Goal: Transaction & Acquisition: Book appointment/travel/reservation

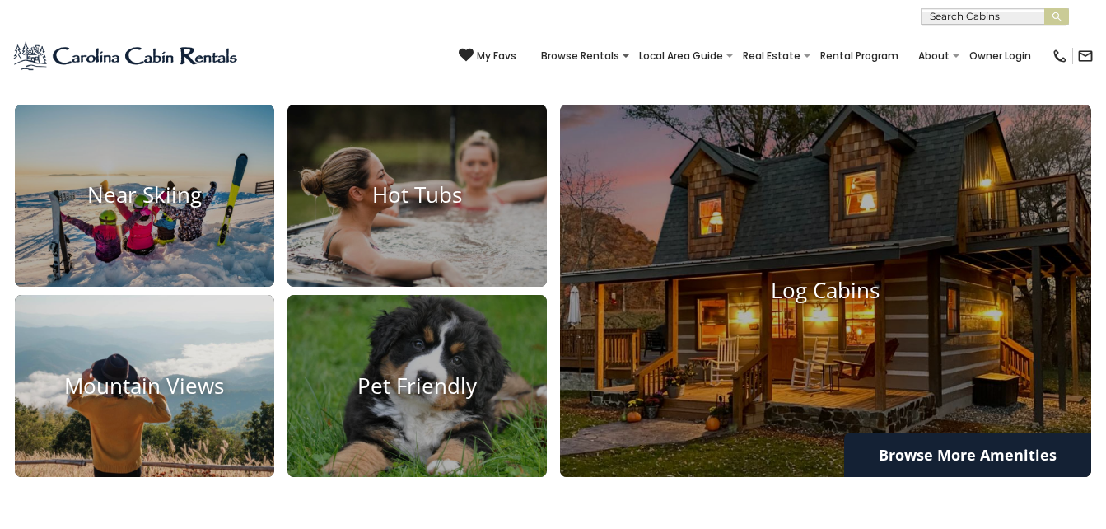
scroll to position [1044, 0]
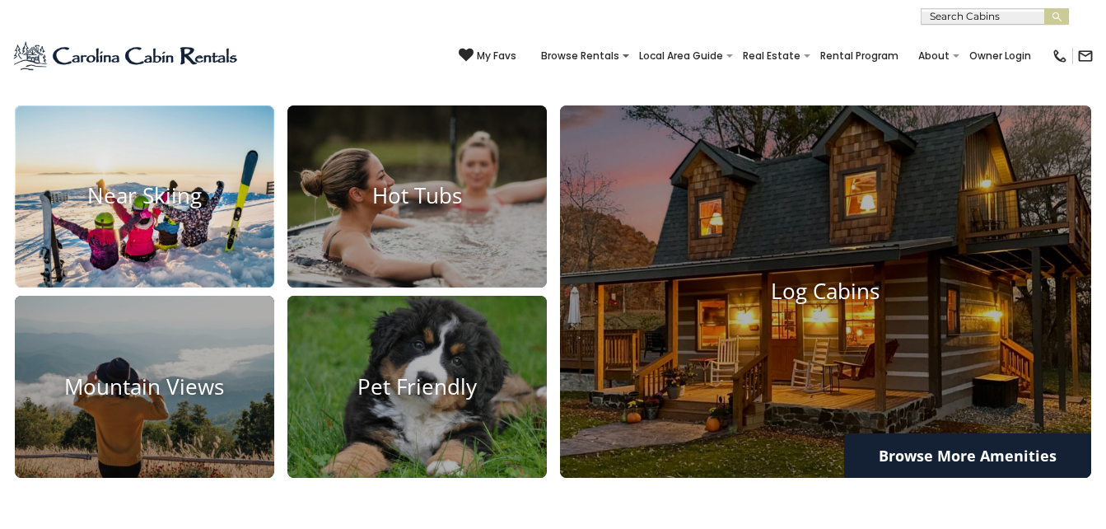
click at [192, 217] on img at bounding box center [144, 196] width 285 height 201
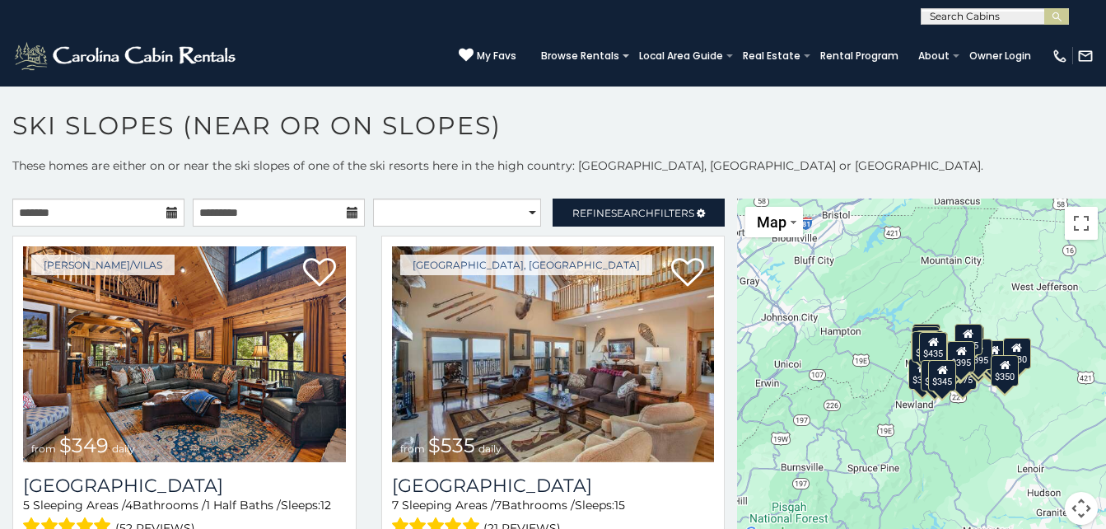
click at [170, 214] on icon at bounding box center [172, 213] width 12 height 12
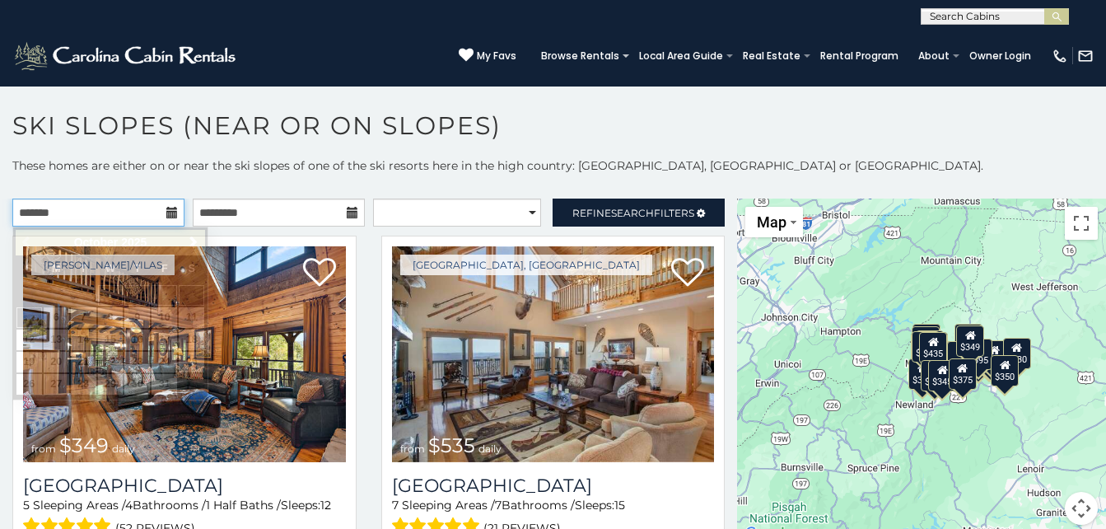
click at [91, 210] on input "text" at bounding box center [98, 212] width 172 height 28
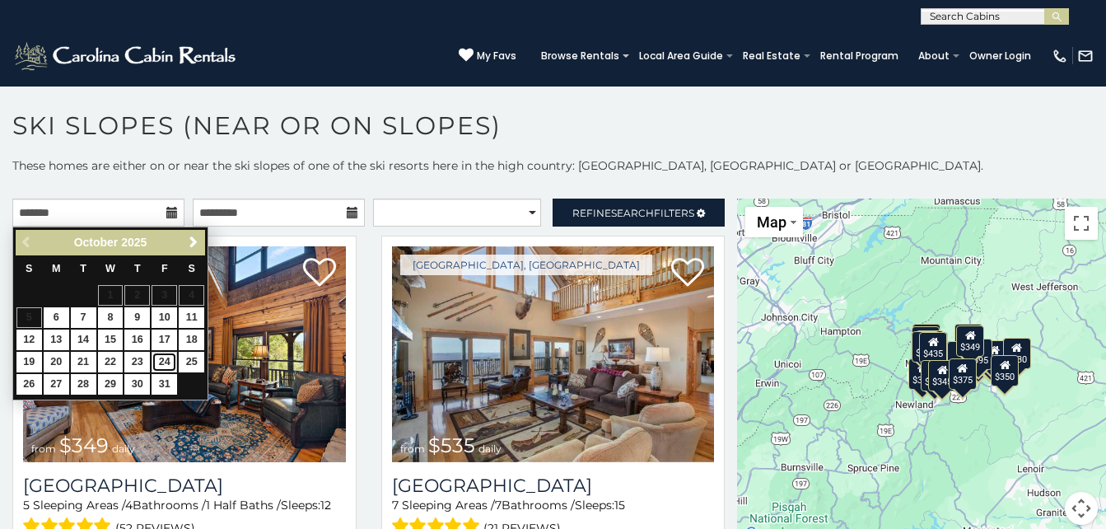
click at [164, 355] on link "24" at bounding box center [165, 362] width 26 height 21
type input "**********"
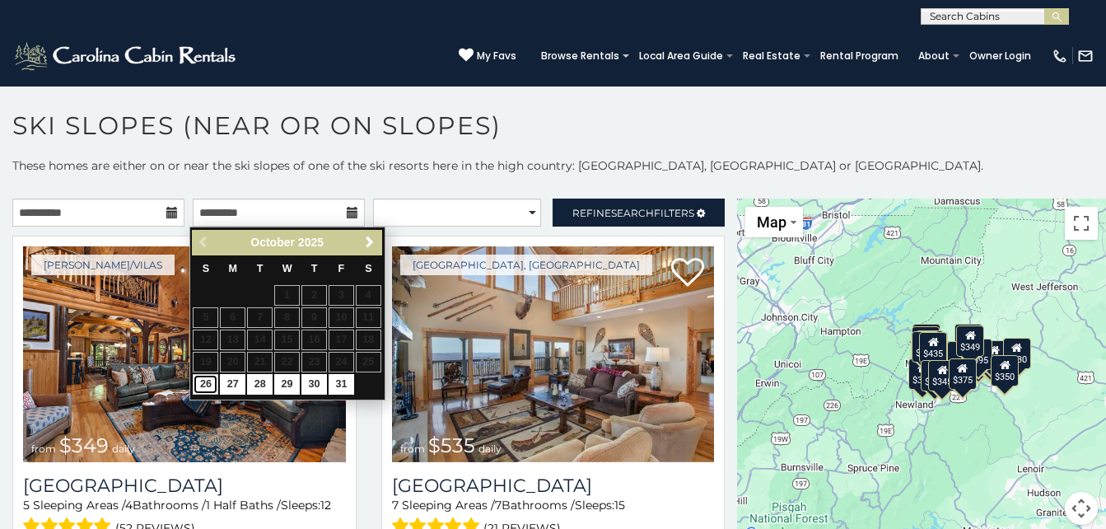
click at [211, 381] on link "26" at bounding box center [206, 384] width 26 height 21
type input "**********"
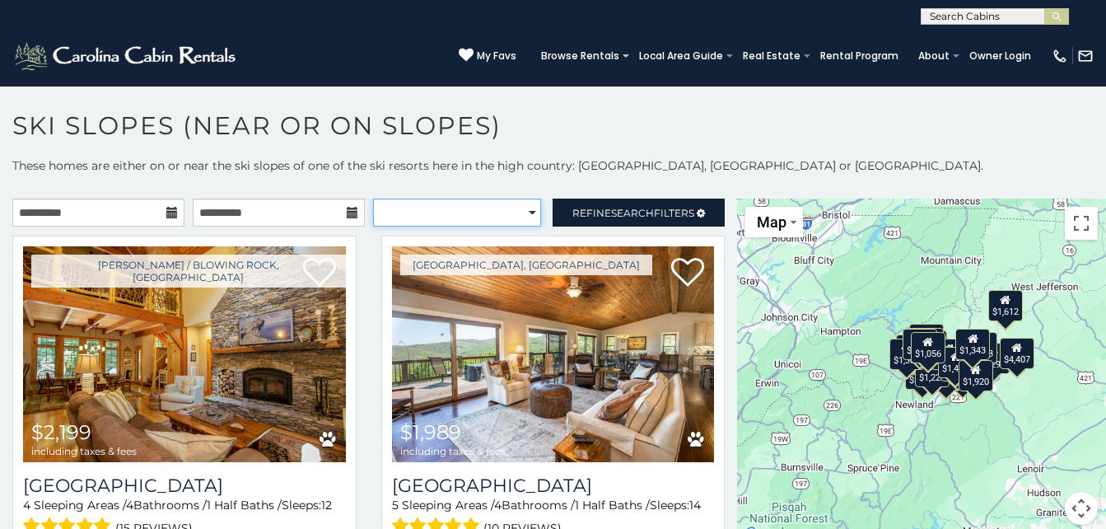
click at [487, 208] on select "**********" at bounding box center [457, 212] width 169 height 28
click at [468, 208] on select "**********" at bounding box center [457, 212] width 169 height 28
click at [373, 198] on select "**********" at bounding box center [457, 212] width 169 height 28
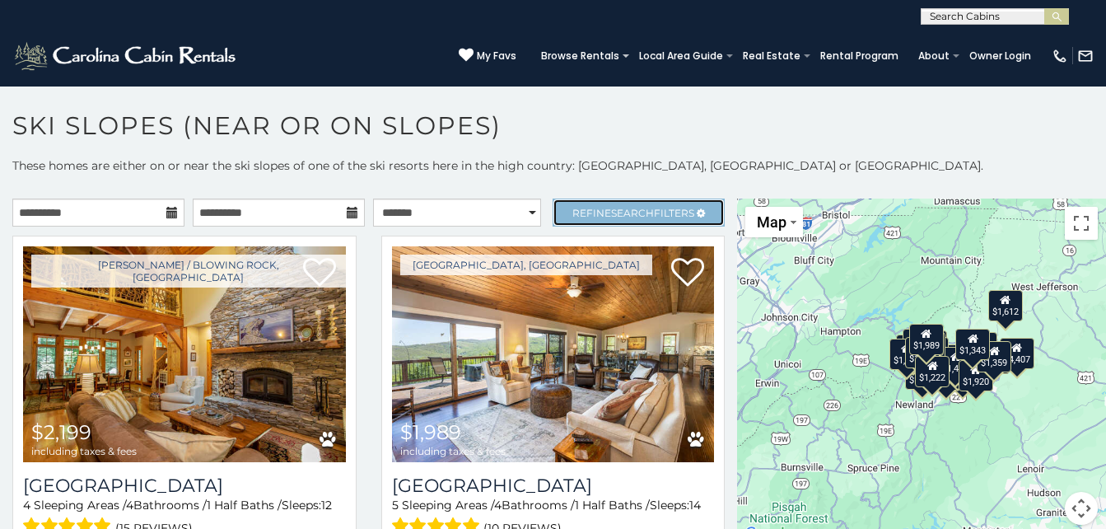
click at [618, 208] on span "Search" at bounding box center [632, 213] width 43 height 12
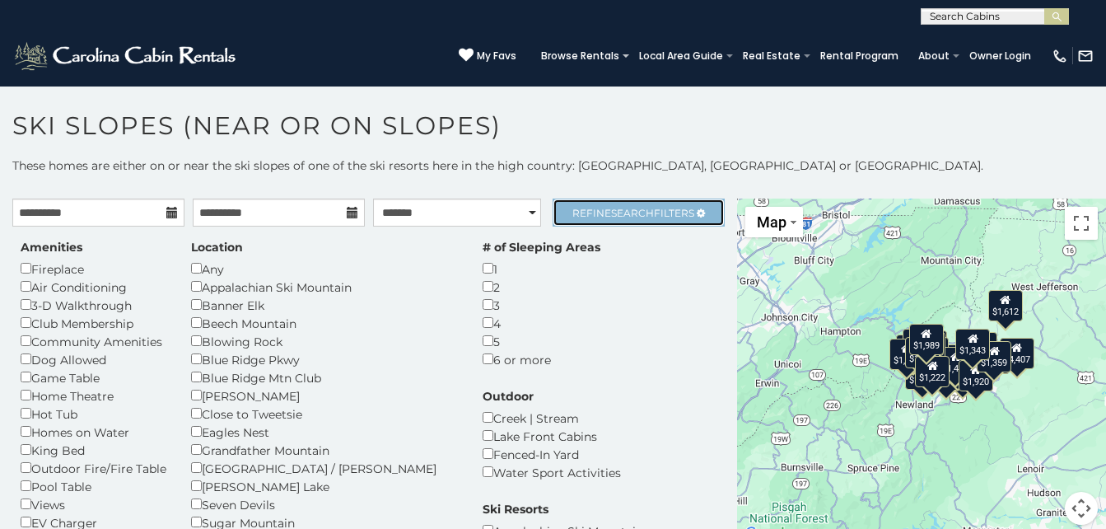
click at [618, 208] on span "Search" at bounding box center [632, 213] width 43 height 12
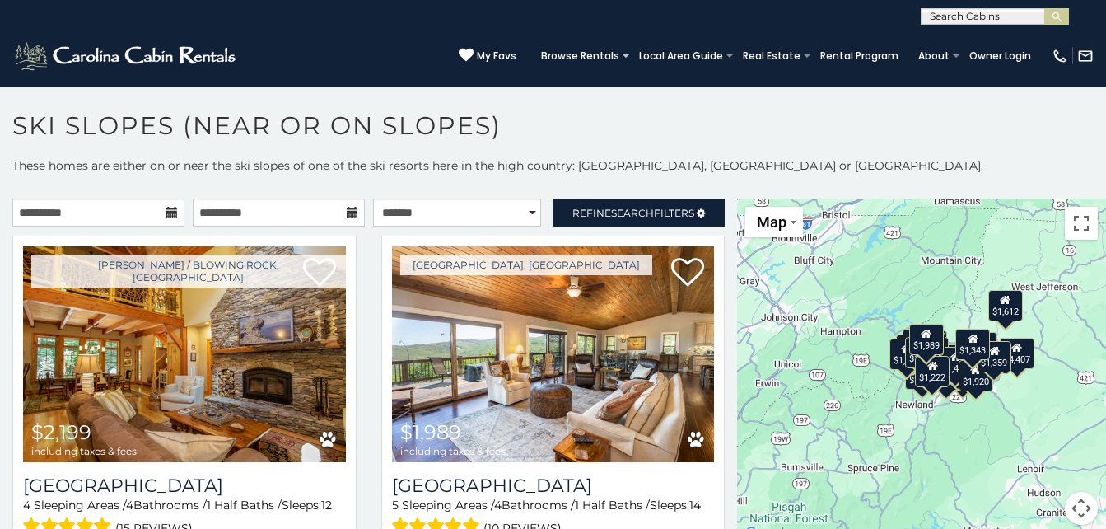
click at [521, 173] on p "These homes are either on or near the ski slopes of one of the ski resorts here…" at bounding box center [553, 173] width 1106 height 33
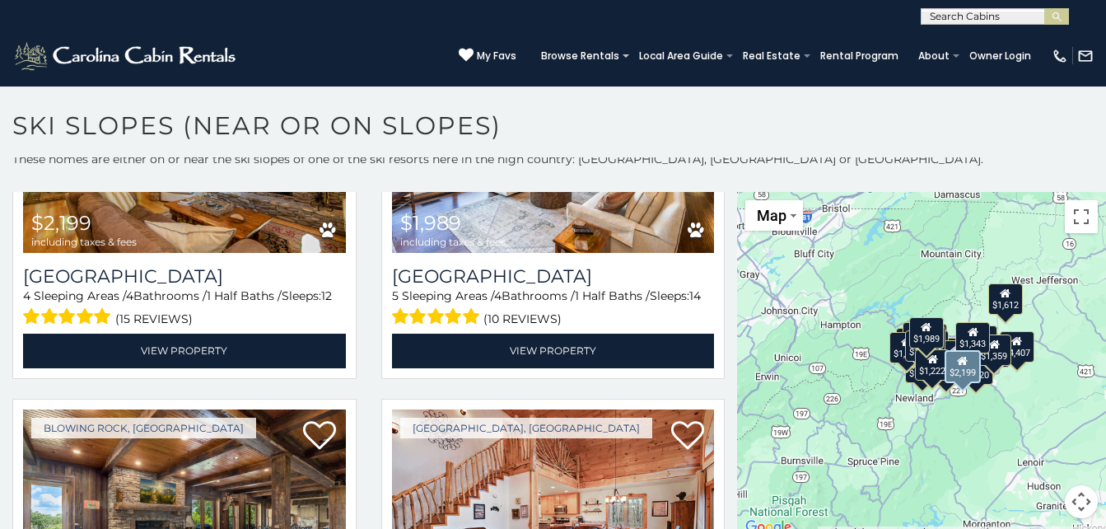
scroll to position [204, 0]
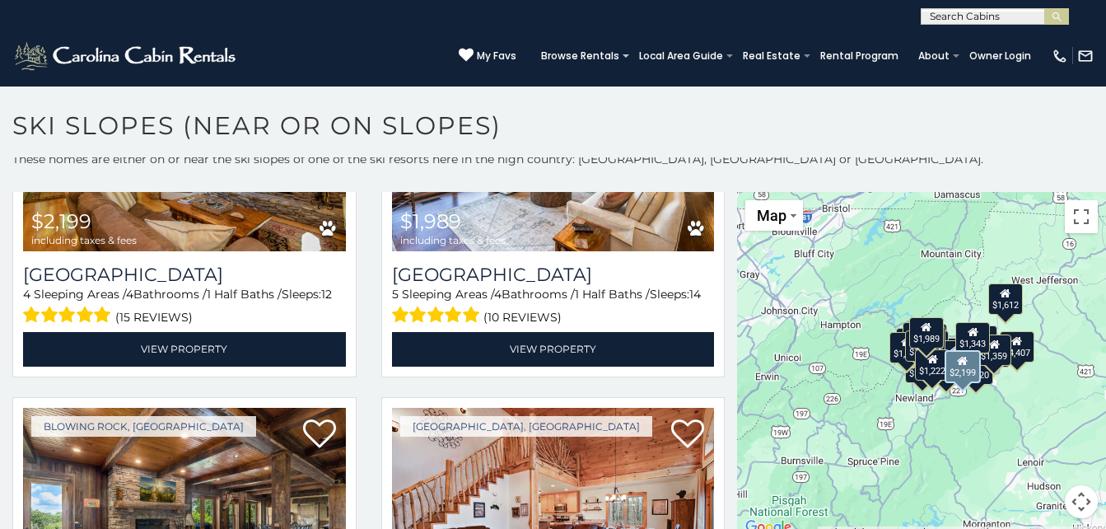
click at [359, 291] on div "Boone / Blowing Rock, NC $2,199 including taxes & fees Mountain Song Lodge 4 Sl…" at bounding box center [184, 206] width 369 height 362
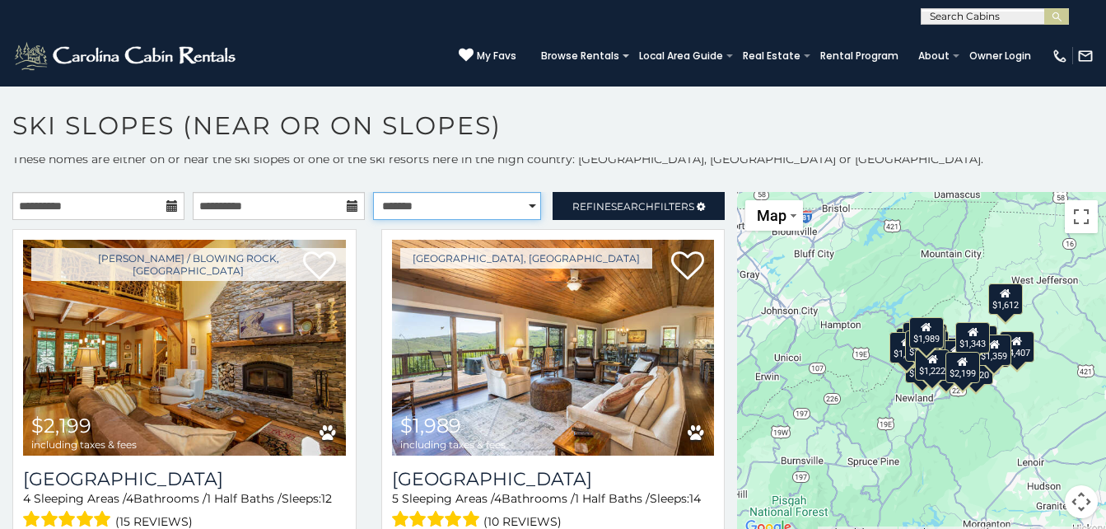
click at [474, 207] on select "**********" at bounding box center [457, 206] width 169 height 28
click at [373, 192] on select "**********" at bounding box center [457, 206] width 169 height 28
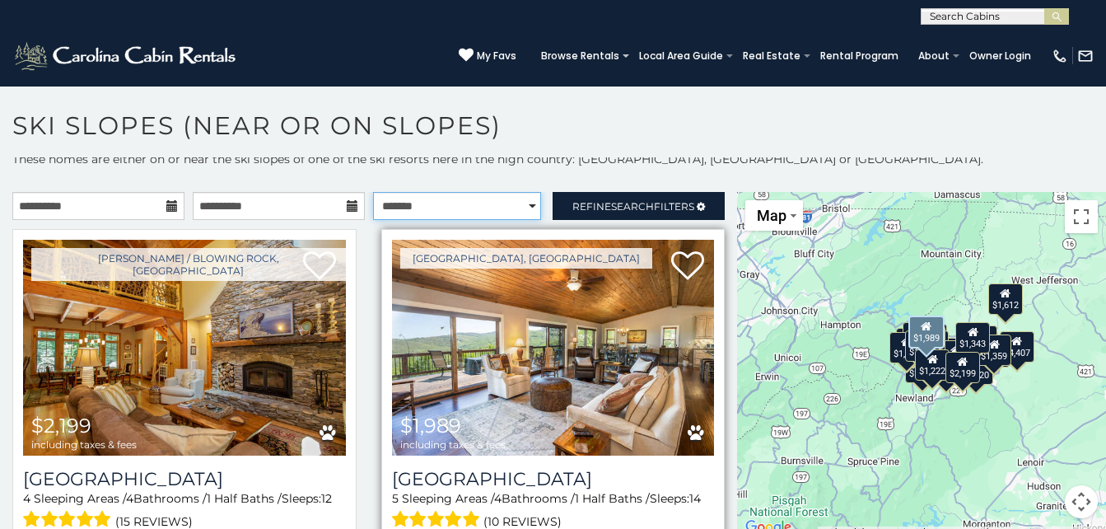
click at [373, 192] on select "**********" at bounding box center [457, 206] width 169 height 28
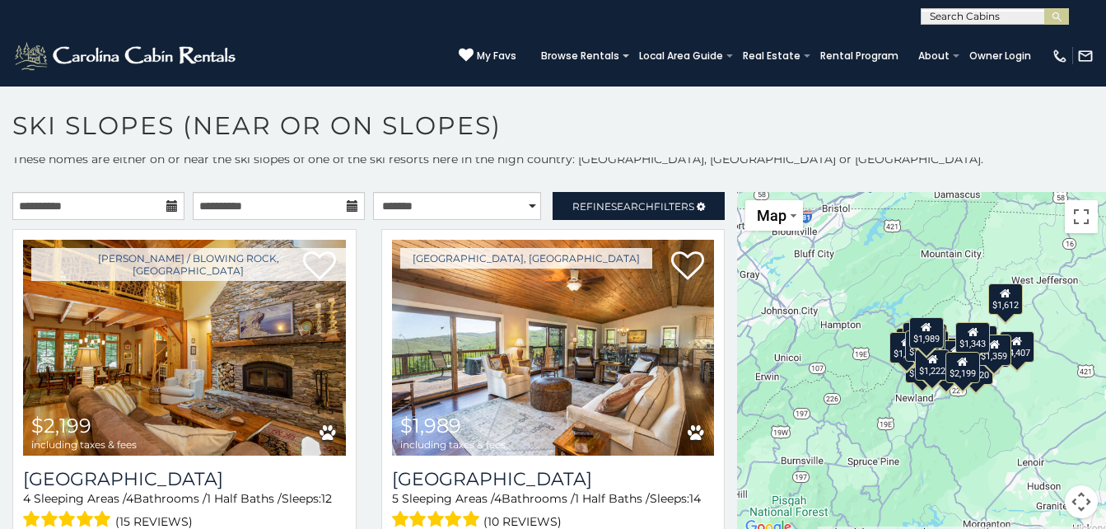
click at [509, 173] on p "These homes are either on or near the ski slopes of one of the ski resorts here…" at bounding box center [553, 167] width 1106 height 33
click at [579, 214] on link "Refine Search Filters" at bounding box center [639, 206] width 172 height 28
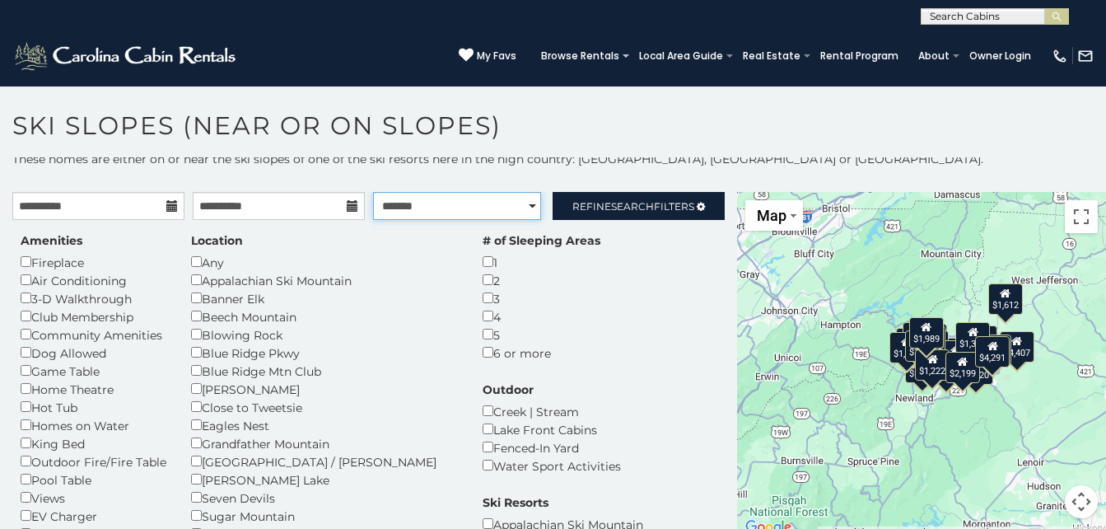
click at [514, 199] on select "**********" at bounding box center [457, 206] width 169 height 28
select select "******"
click at [373, 192] on select "**********" at bounding box center [457, 206] width 169 height 28
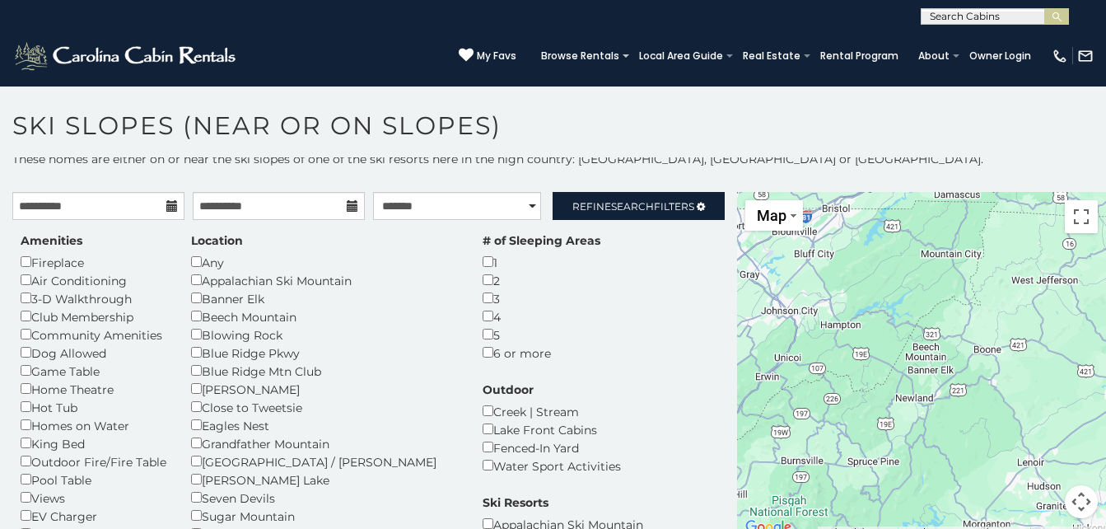
click at [536, 175] on p "These homes are either on or near the ski slopes of one of the ski resorts here…" at bounding box center [553, 167] width 1106 height 33
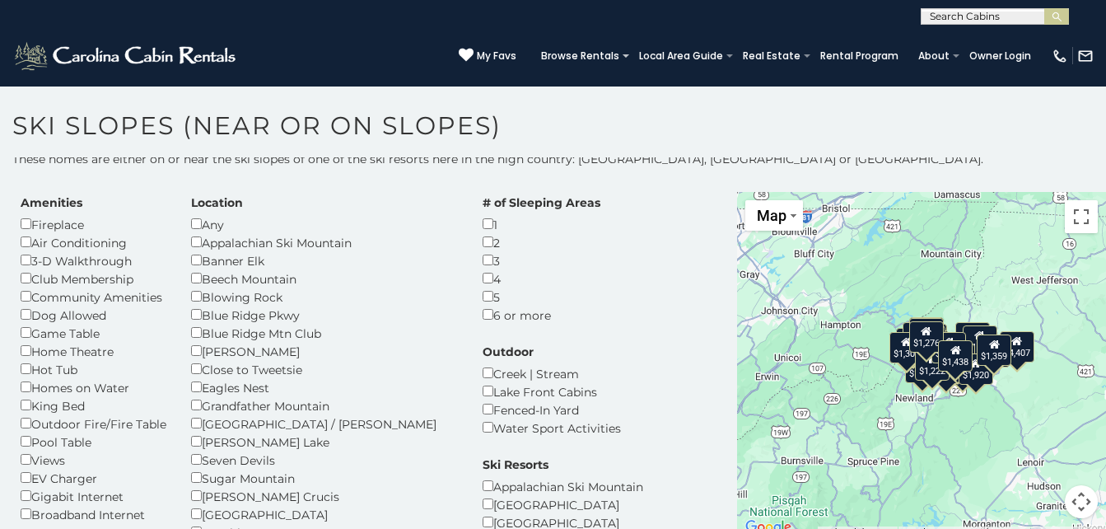
scroll to position [33, 0]
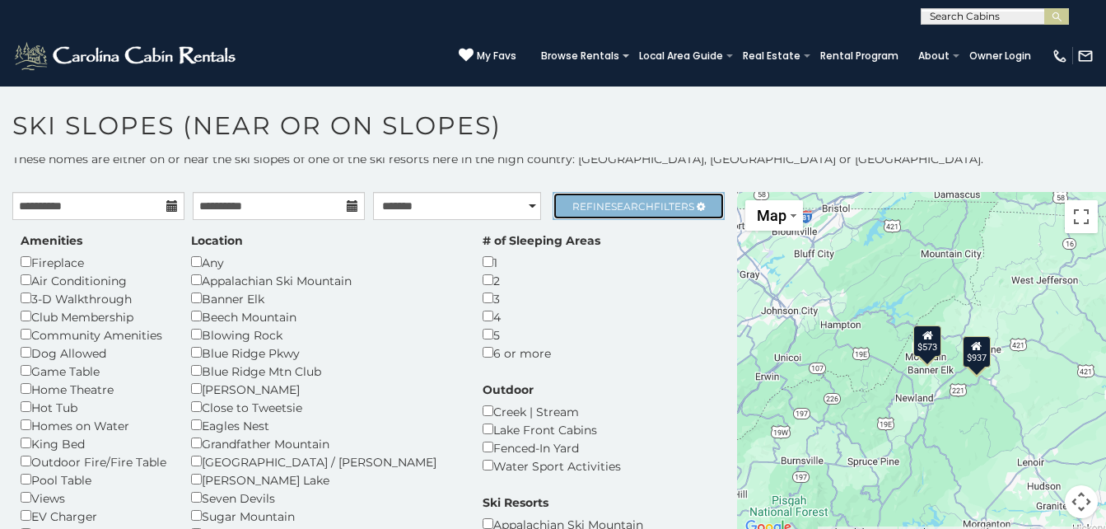
click at [646, 200] on span "Refine Search Filters" at bounding box center [633, 206] width 122 height 12
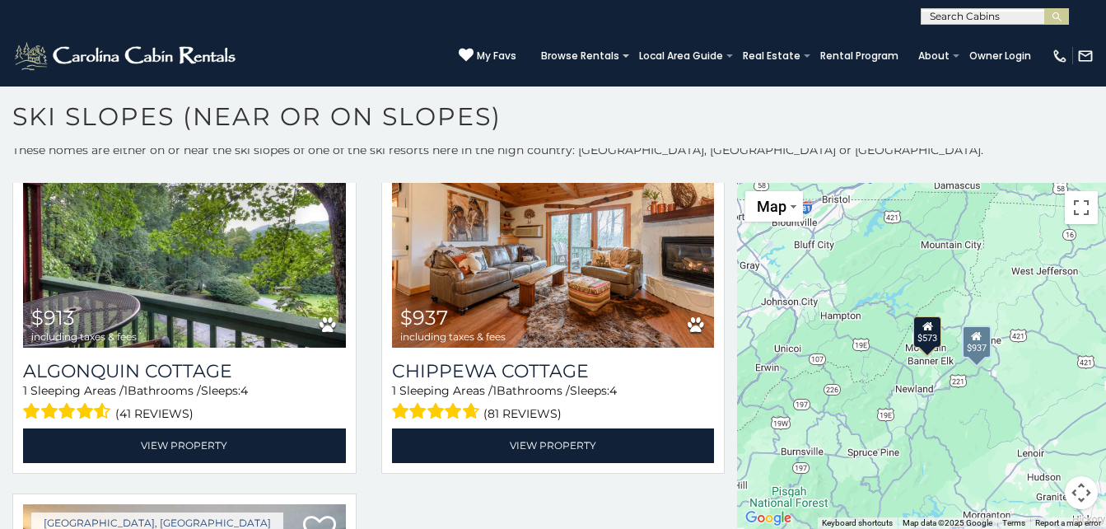
scroll to position [98, 0]
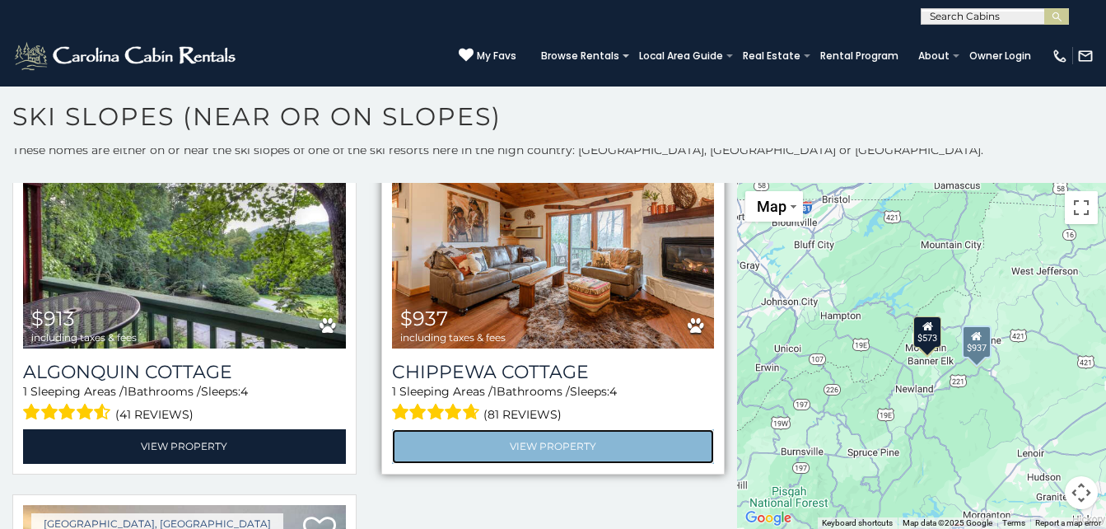
click at [537, 437] on link "View Property" at bounding box center [553, 446] width 323 height 34
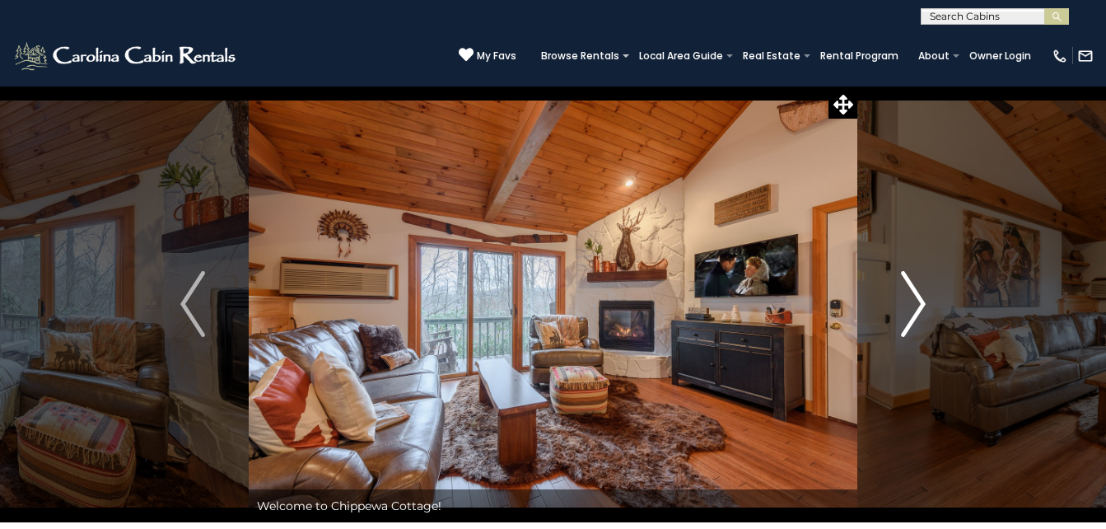
click at [913, 300] on img "Next" at bounding box center [913, 304] width 25 height 66
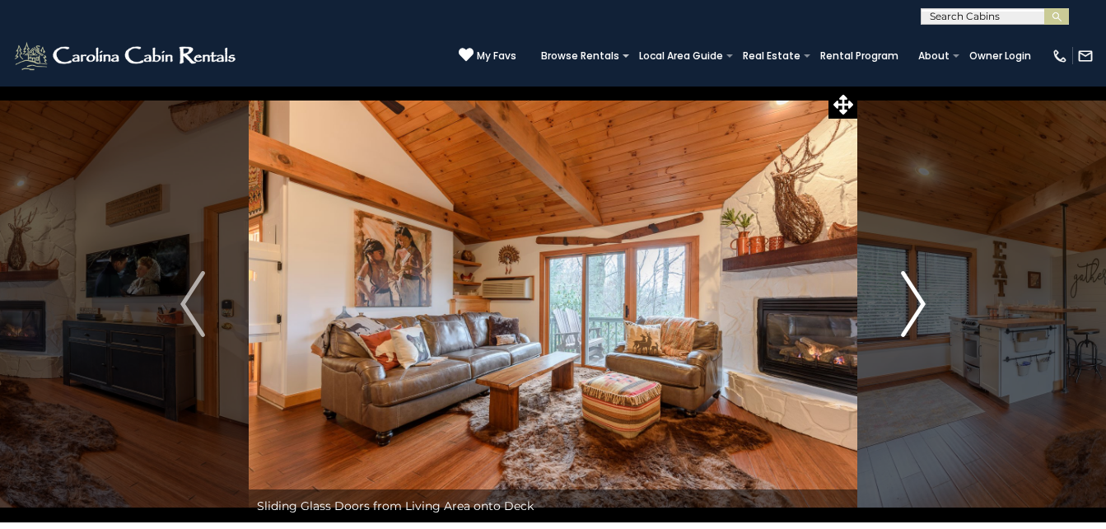
click at [913, 300] on img "Next" at bounding box center [913, 304] width 25 height 66
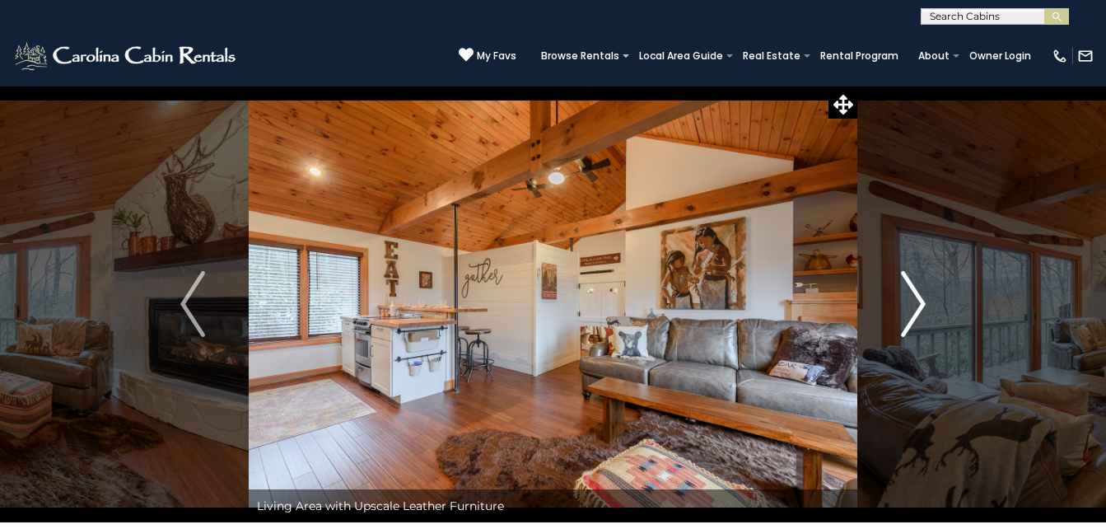
click at [913, 300] on img "Next" at bounding box center [913, 304] width 25 height 66
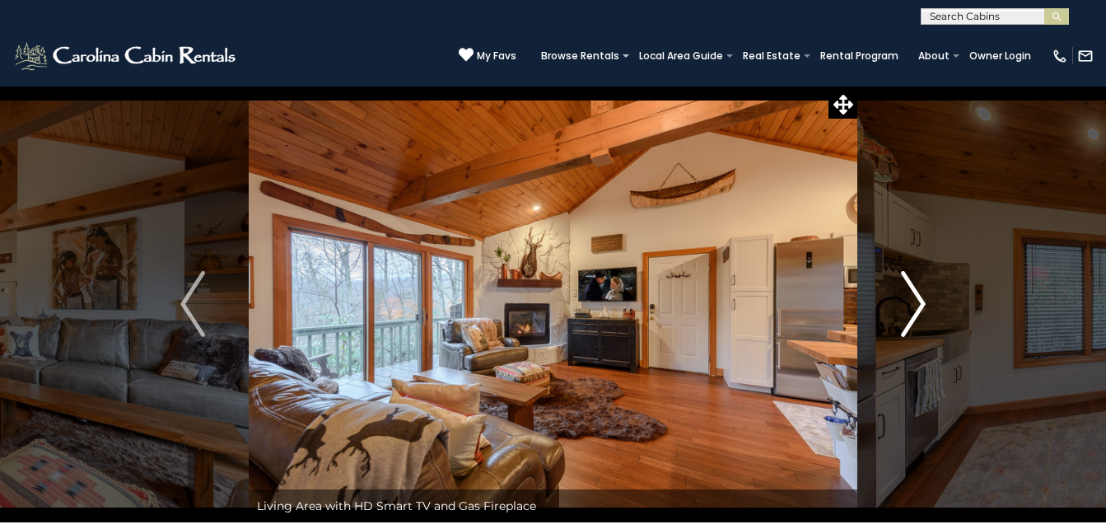
click at [913, 300] on img "Next" at bounding box center [913, 304] width 25 height 66
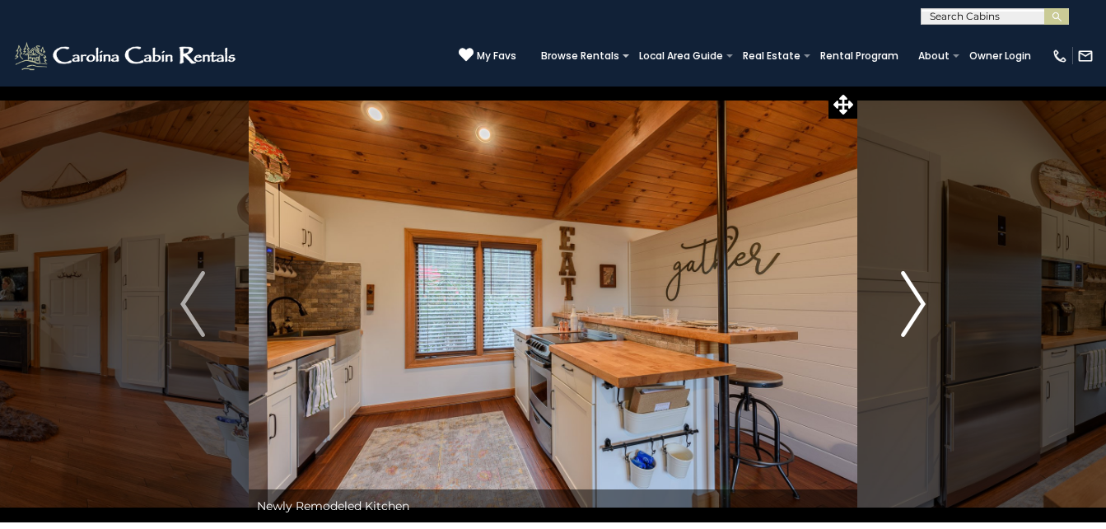
click at [913, 300] on img "Next" at bounding box center [913, 304] width 25 height 66
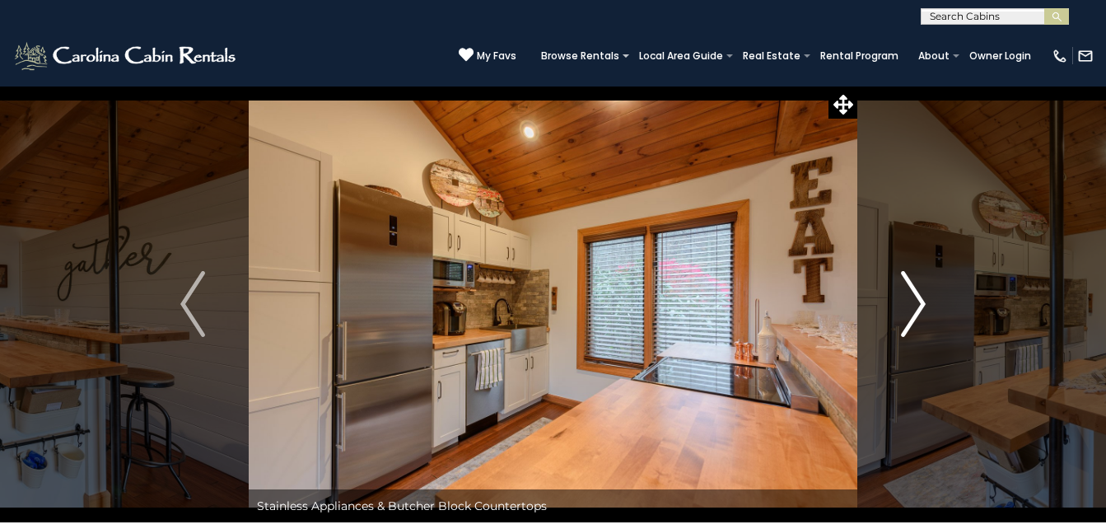
click at [913, 300] on img "Next" at bounding box center [913, 304] width 25 height 66
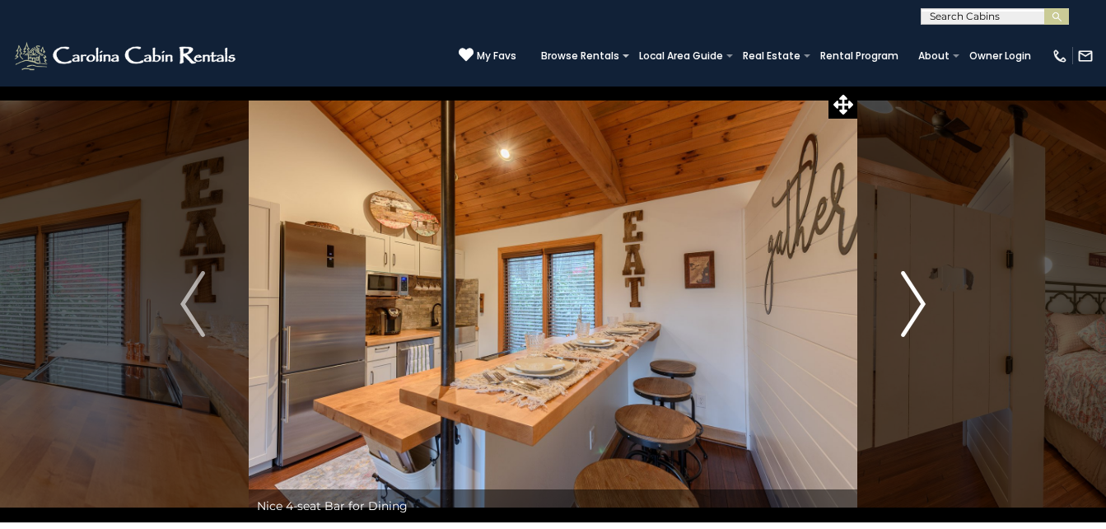
click at [913, 300] on img "Next" at bounding box center [913, 304] width 25 height 66
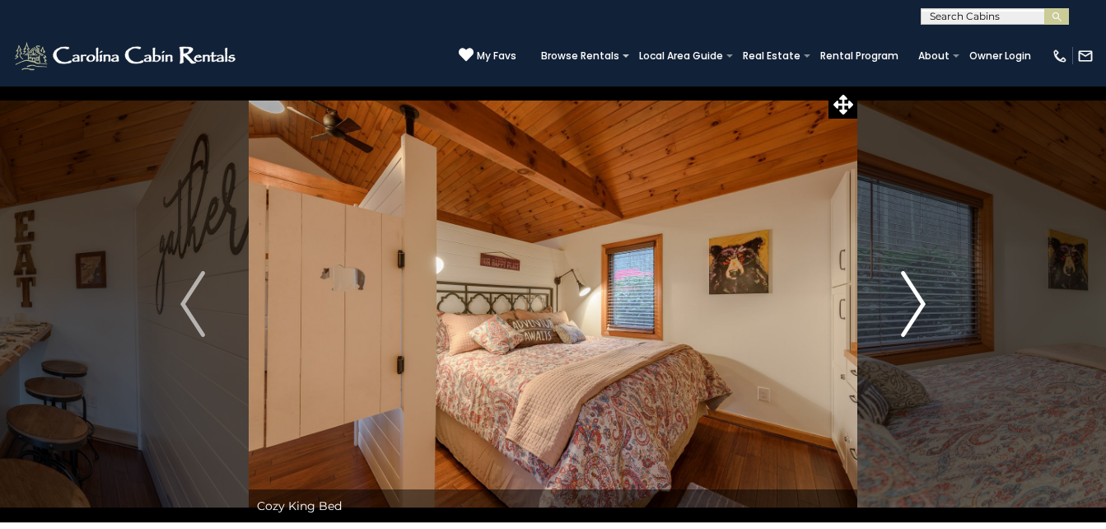
click at [913, 300] on img "Next" at bounding box center [913, 304] width 25 height 66
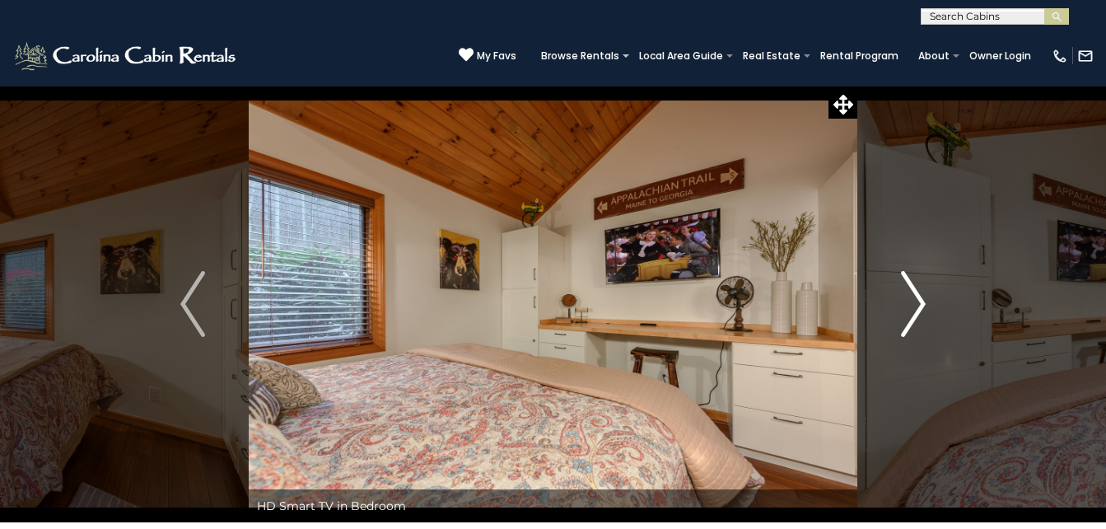
click at [913, 300] on img "Next" at bounding box center [913, 304] width 25 height 66
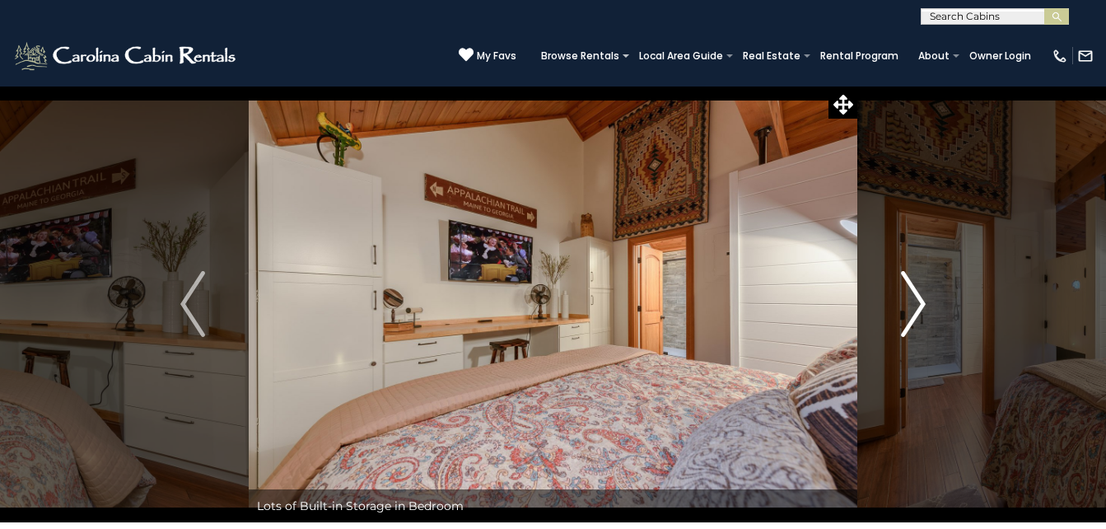
click at [913, 300] on img "Next" at bounding box center [913, 304] width 25 height 66
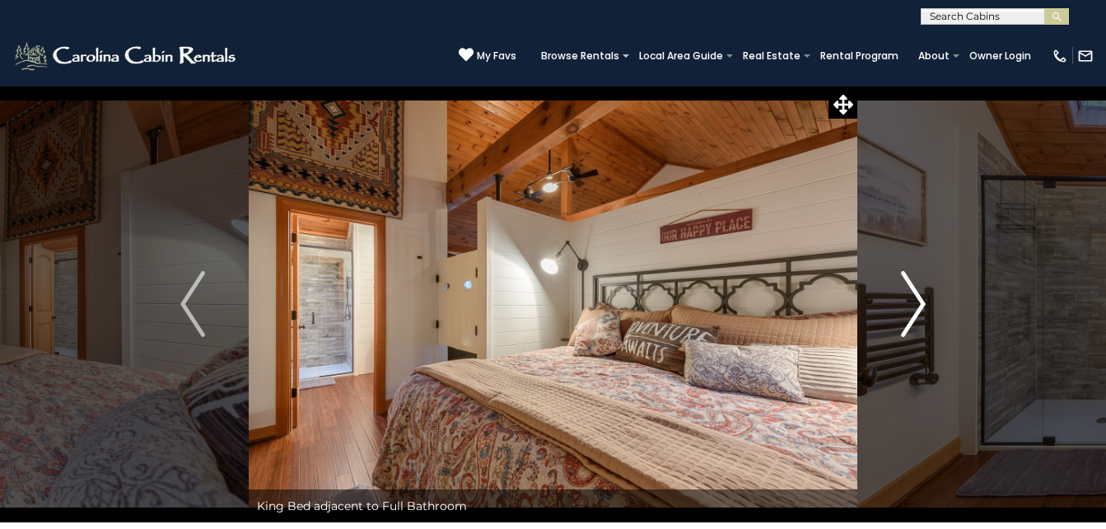
click at [913, 300] on img "Next" at bounding box center [913, 304] width 25 height 66
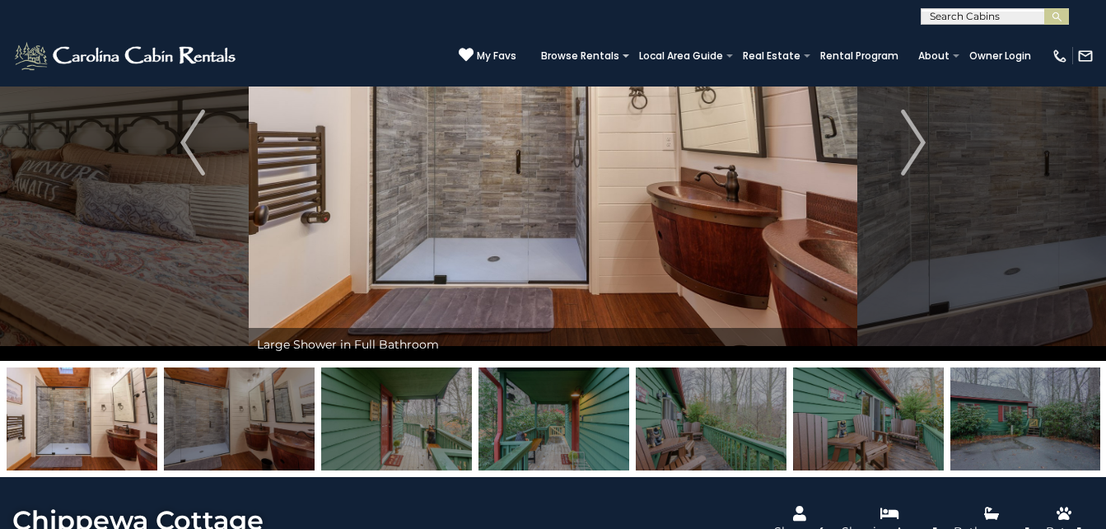
scroll to position [198, 0]
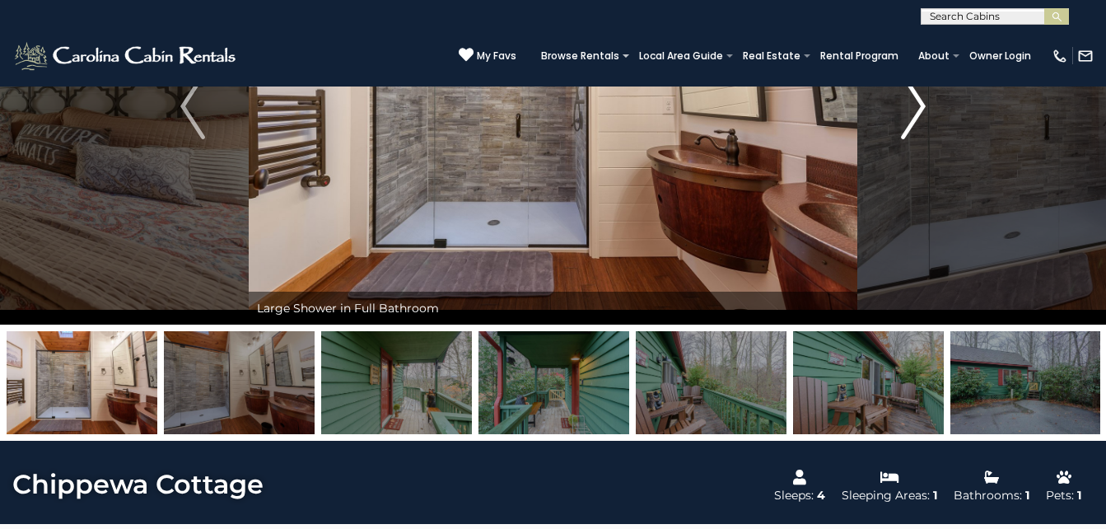
click at [919, 106] on img "Next" at bounding box center [913, 106] width 25 height 66
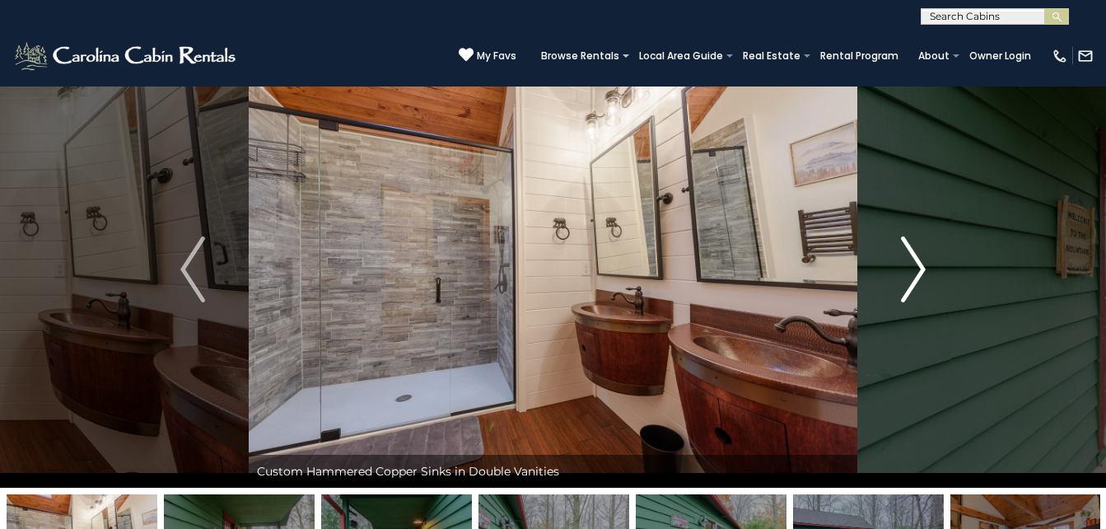
scroll to position [0, 0]
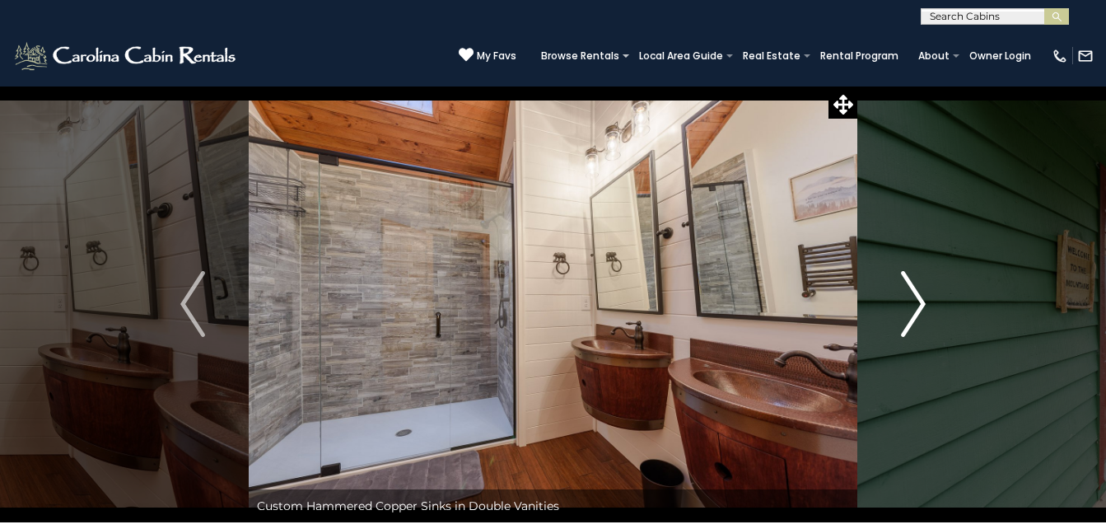
click at [917, 290] on img "Next" at bounding box center [913, 304] width 25 height 66
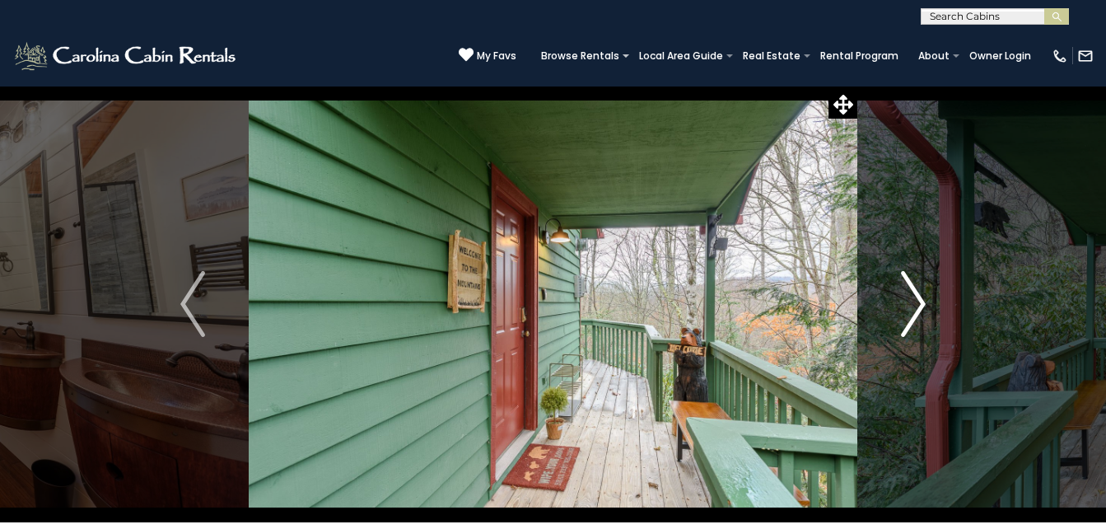
click at [917, 290] on img "Next" at bounding box center [913, 304] width 25 height 66
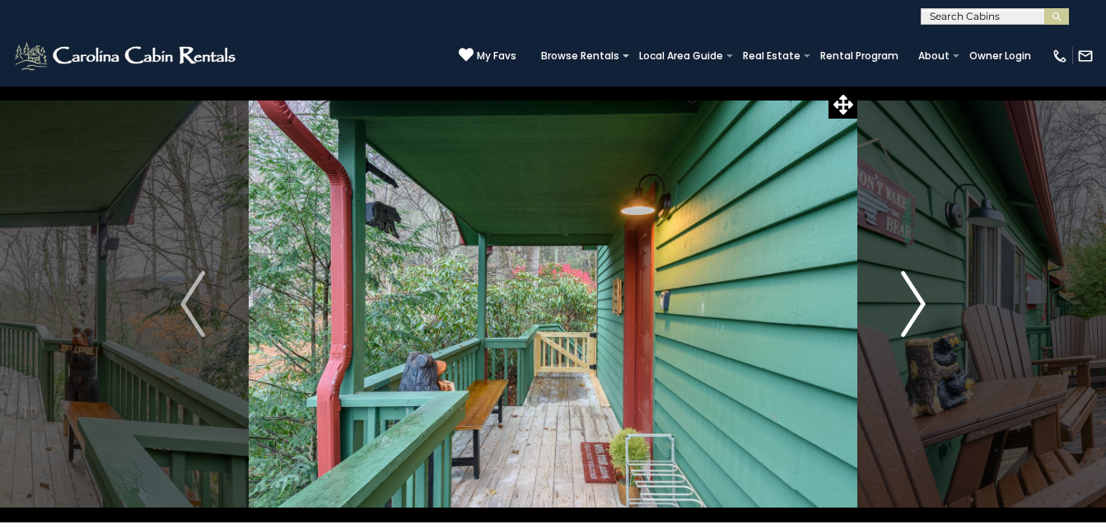
click at [917, 290] on img "Next" at bounding box center [913, 304] width 25 height 66
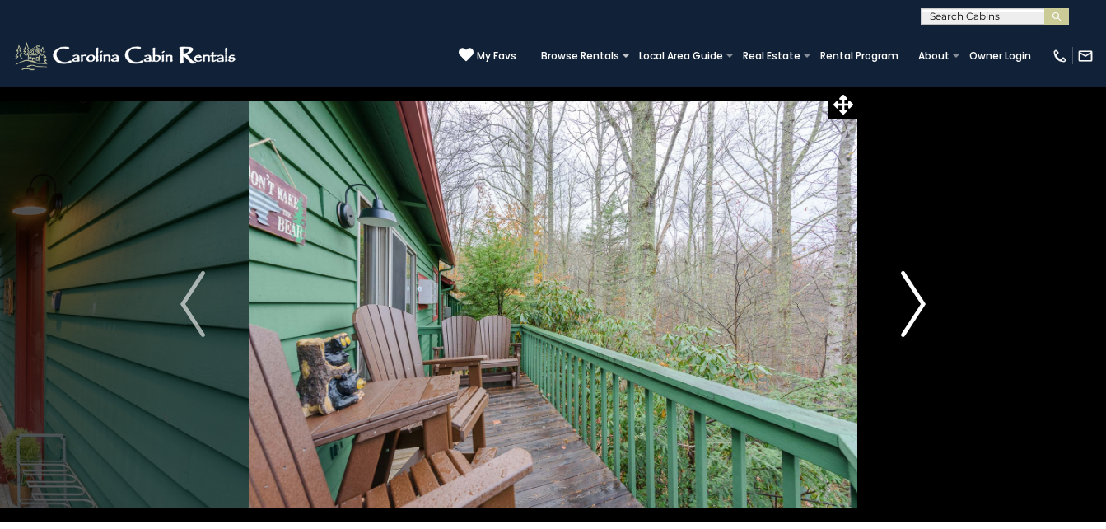
click at [917, 290] on img "Next" at bounding box center [913, 304] width 25 height 66
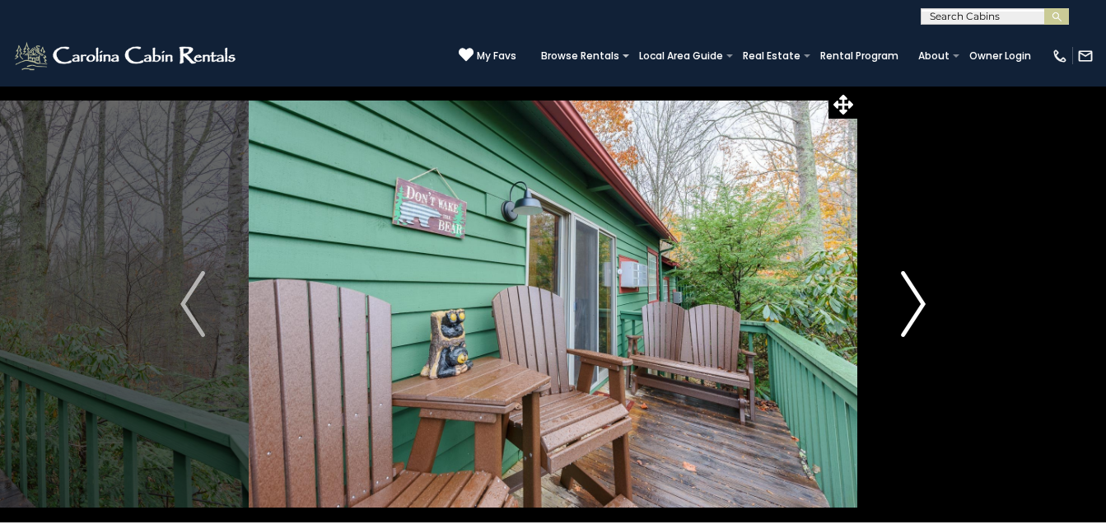
click at [917, 290] on img "Next" at bounding box center [913, 304] width 25 height 66
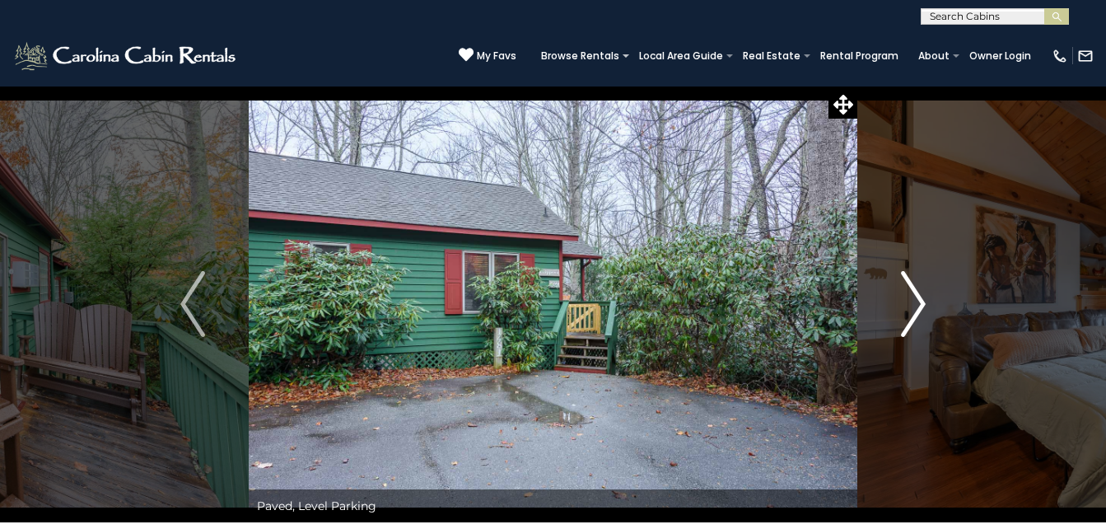
click at [917, 290] on img "Next" at bounding box center [913, 304] width 25 height 66
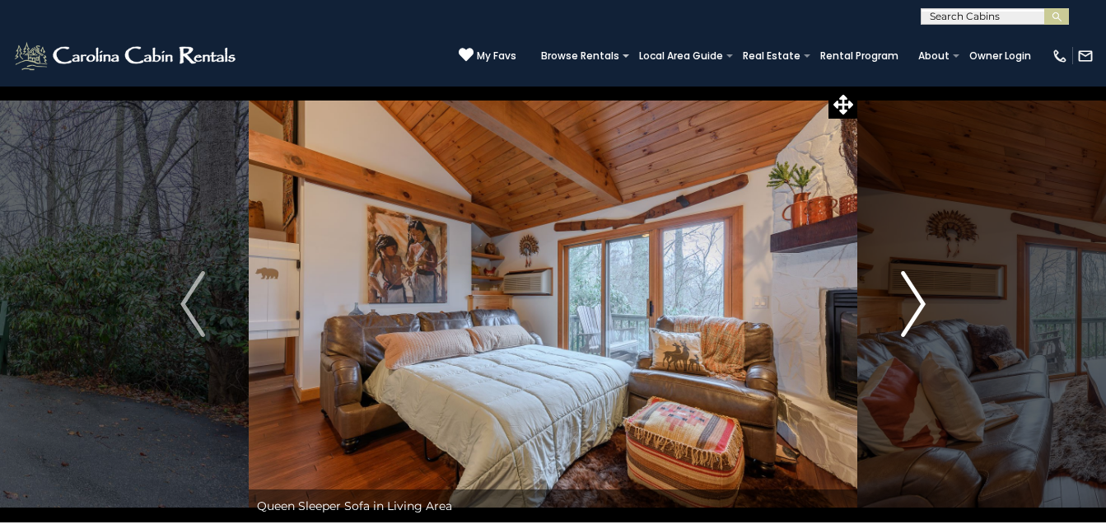
click at [957, 130] on button "Next" at bounding box center [913, 304] width 112 height 436
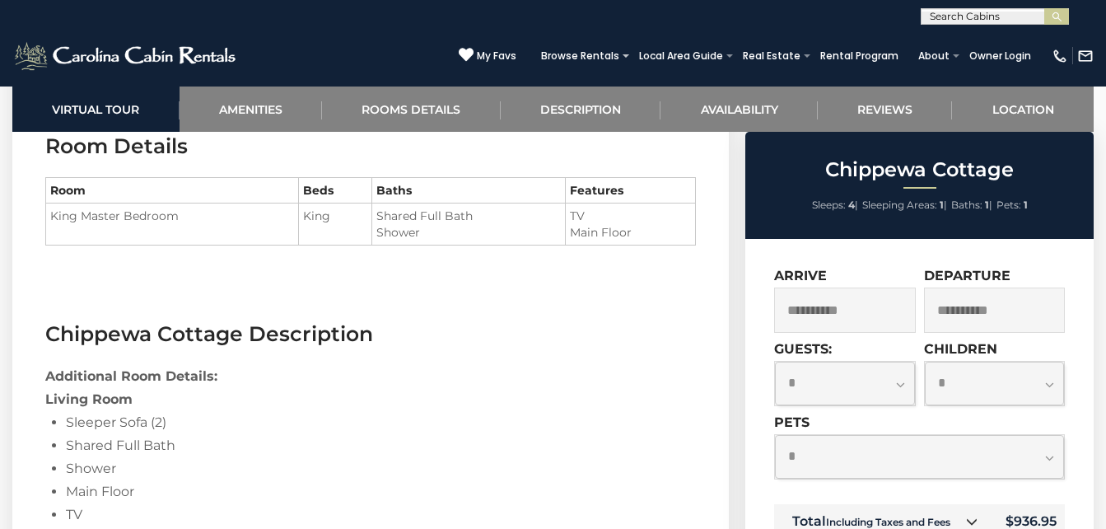
scroll to position [1775, 0]
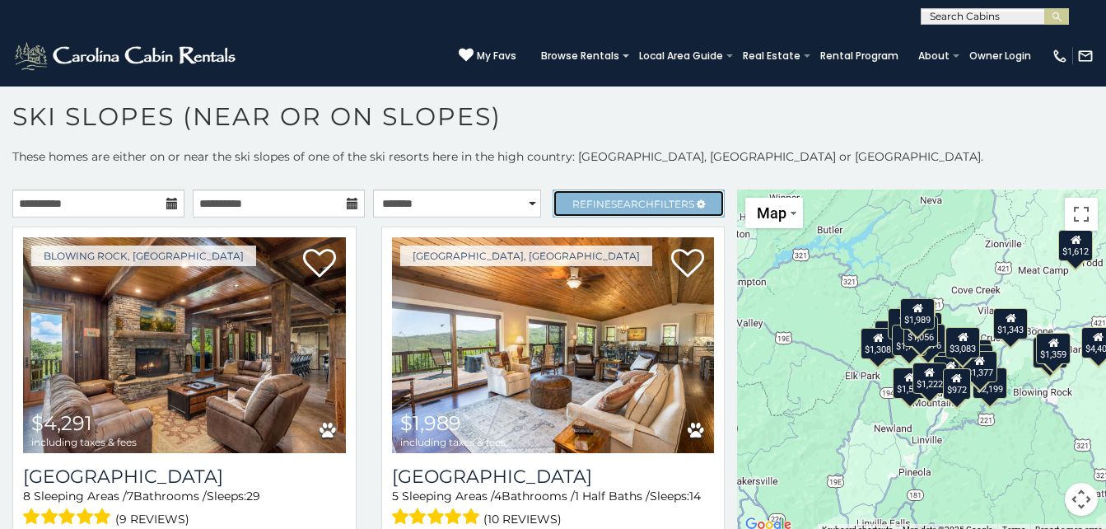
click at [574, 208] on span "Refine Search Filters" at bounding box center [633, 204] width 122 height 12
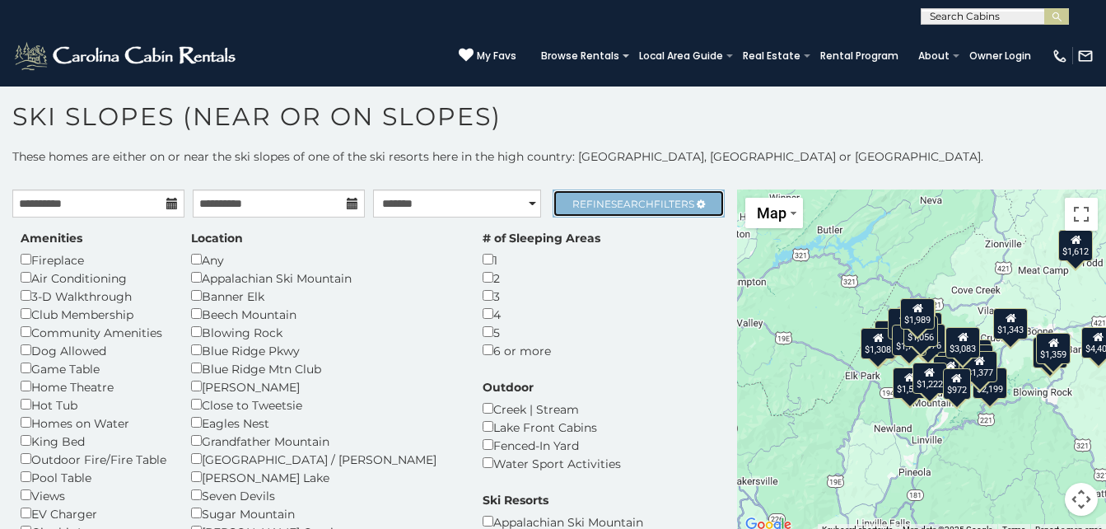
click at [611, 202] on span "Search" at bounding box center [632, 204] width 43 height 12
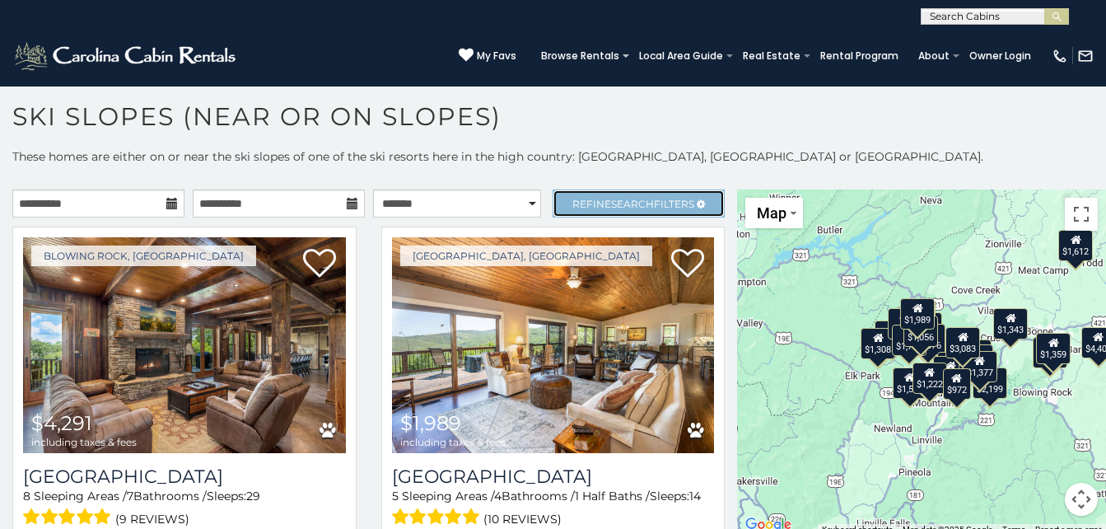
click at [611, 202] on span "Search" at bounding box center [632, 204] width 43 height 12
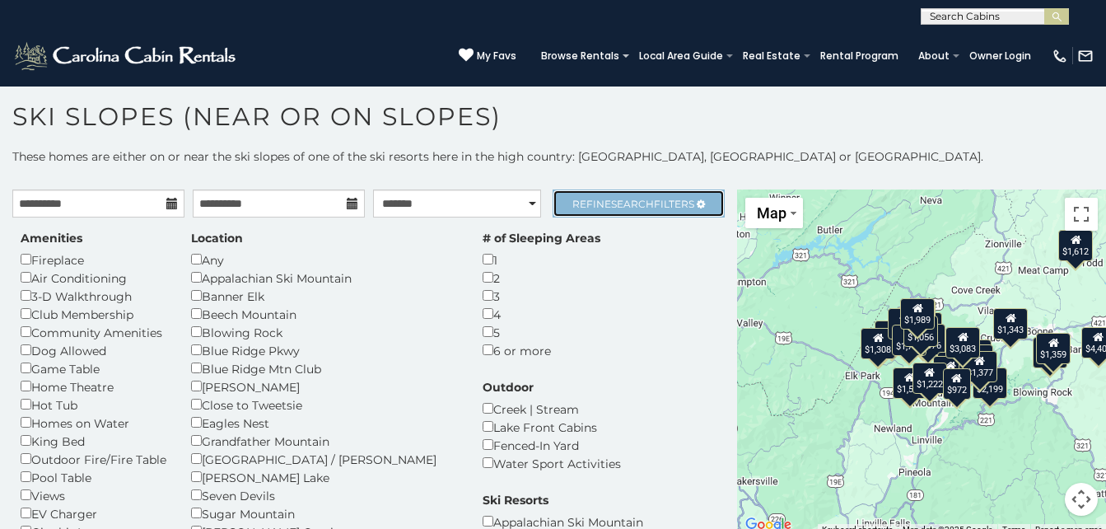
click at [590, 205] on span "Refine Search Filters" at bounding box center [633, 204] width 122 height 12
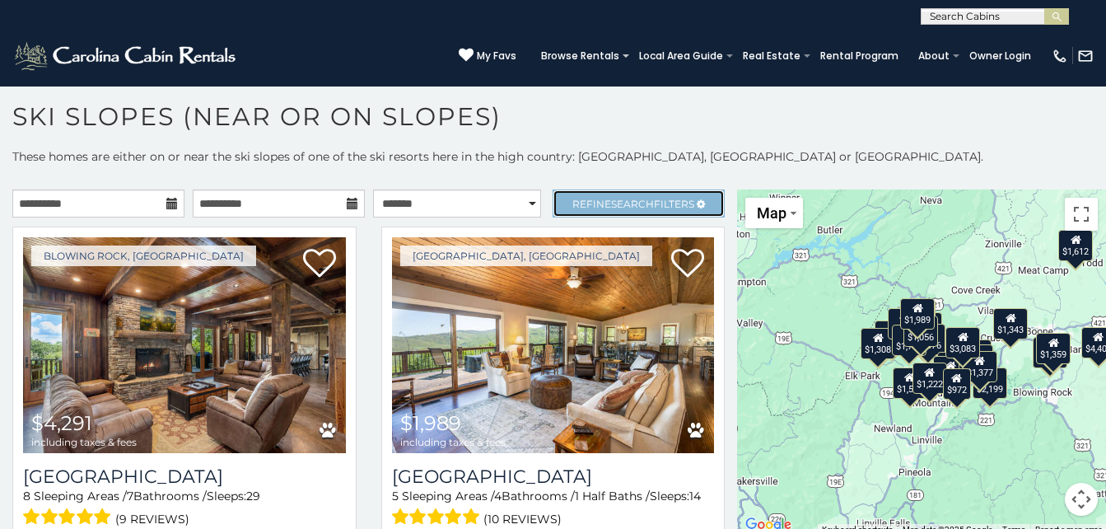
click at [586, 199] on span "Refine Search Filters" at bounding box center [633, 204] width 122 height 12
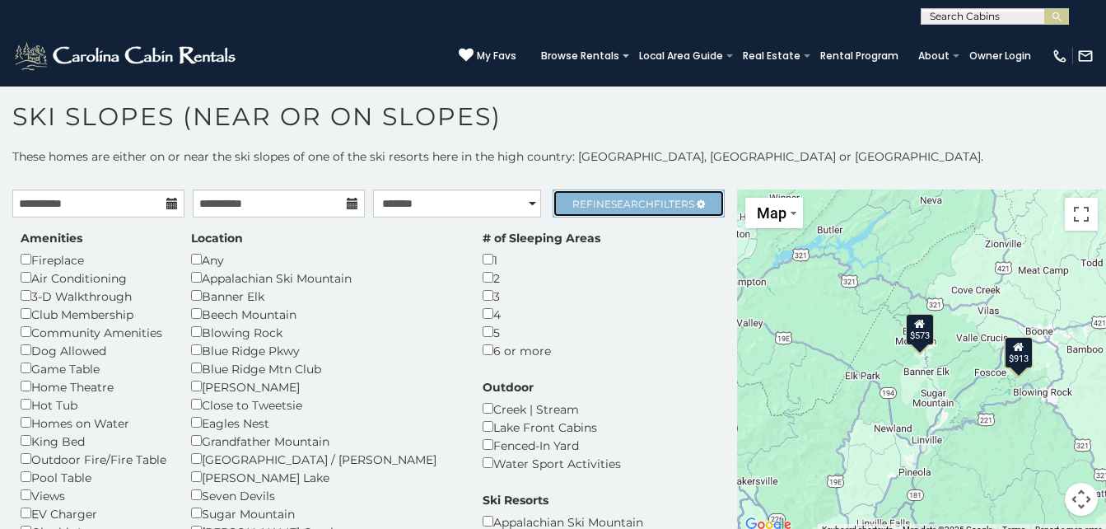
click at [638, 204] on span "Search" at bounding box center [632, 204] width 43 height 12
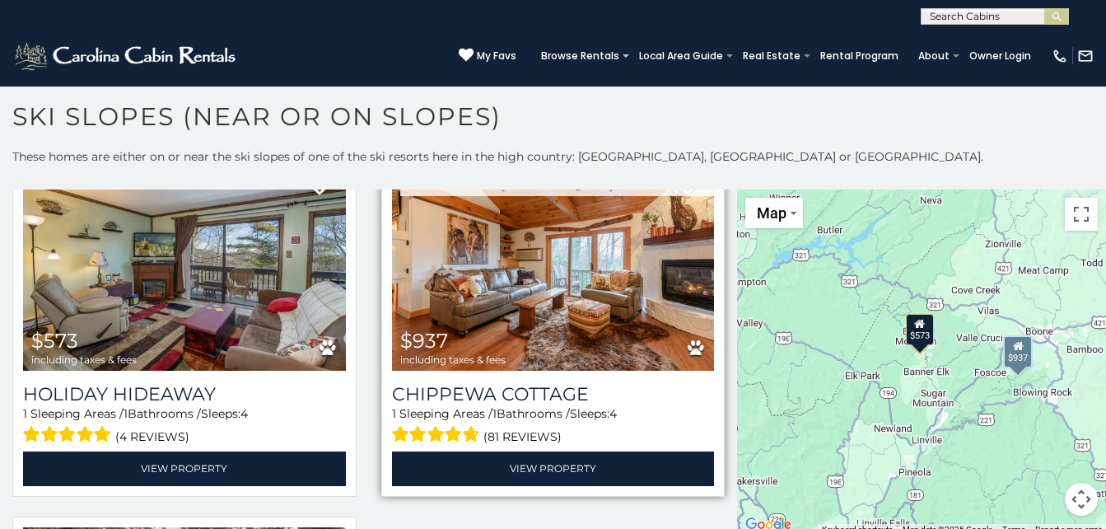
scroll to position [81, 0]
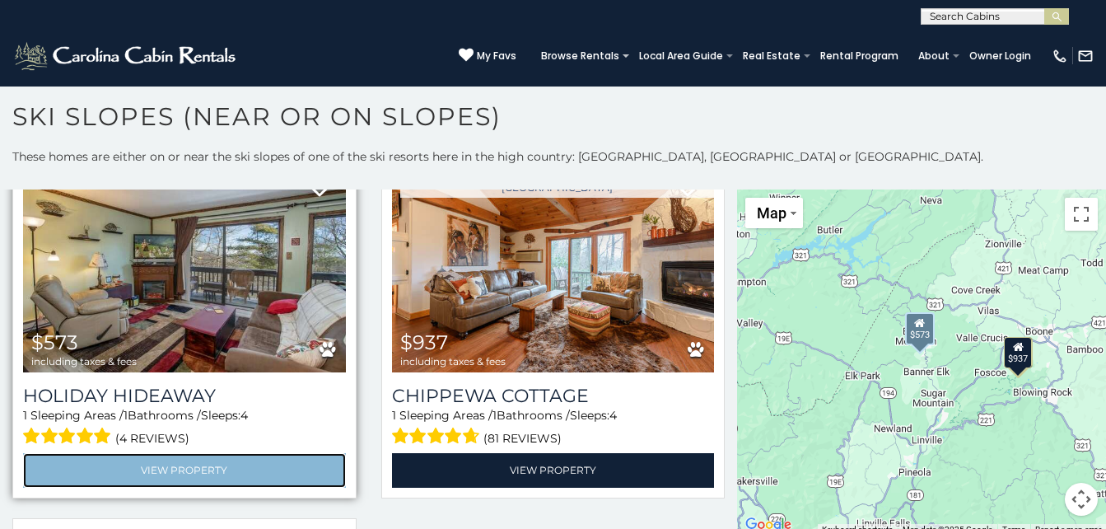
click at [210, 458] on link "View Property" at bounding box center [184, 470] width 323 height 34
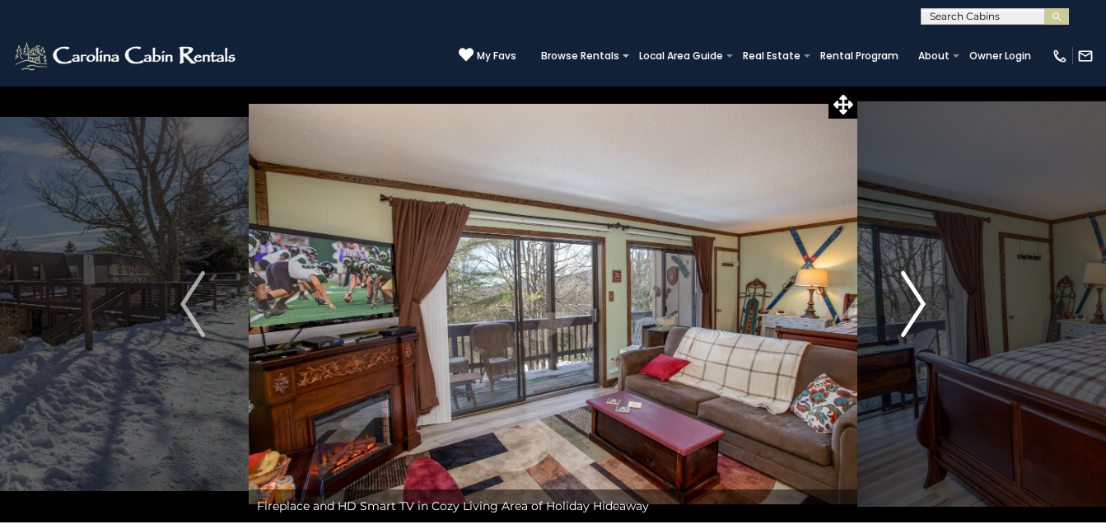
click at [915, 294] on img "Next" at bounding box center [913, 304] width 25 height 66
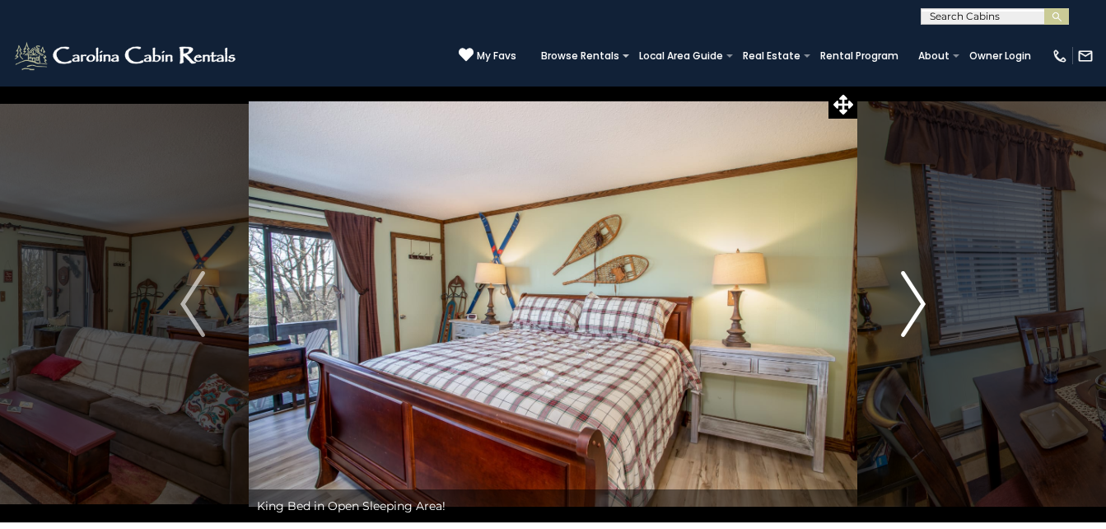
click at [915, 294] on img "Next" at bounding box center [913, 304] width 25 height 66
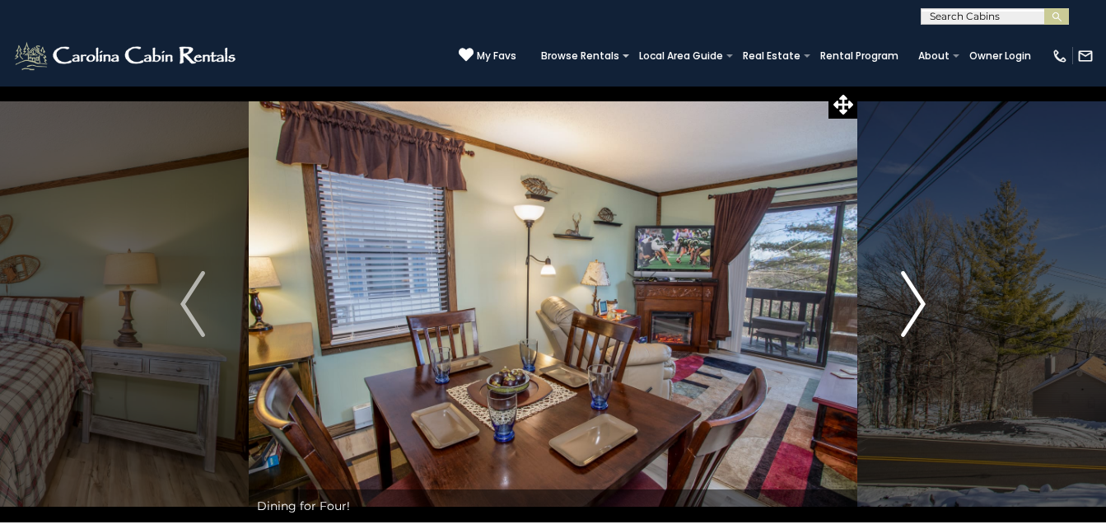
click at [915, 294] on img "Next" at bounding box center [913, 304] width 25 height 66
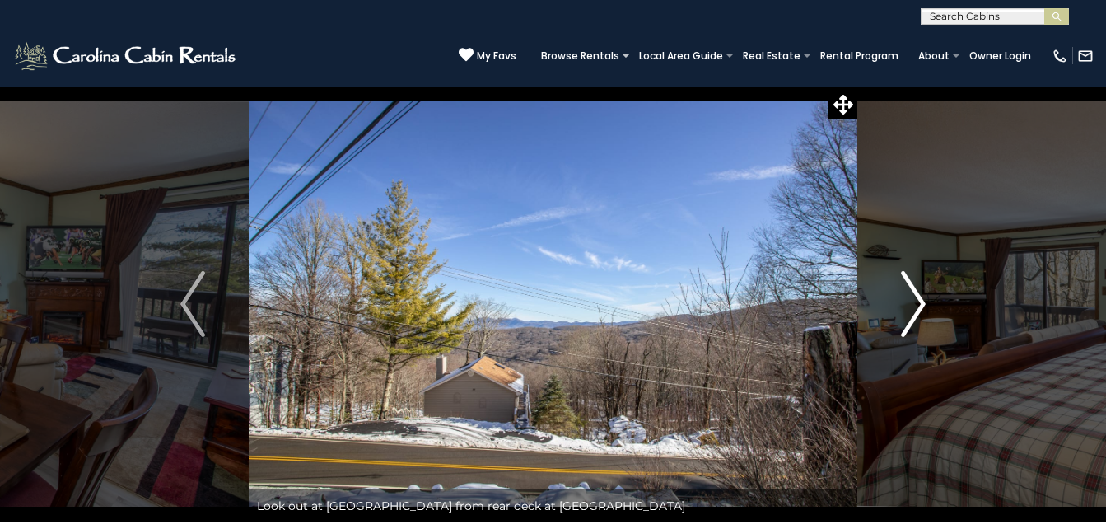
click at [915, 294] on img "Next" at bounding box center [913, 304] width 25 height 66
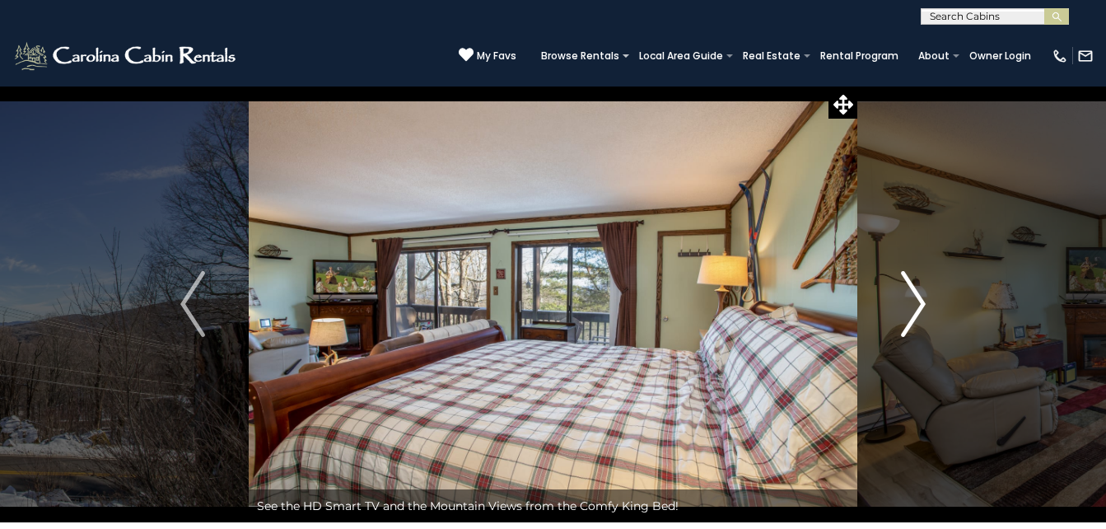
click at [915, 294] on img "Next" at bounding box center [913, 304] width 25 height 66
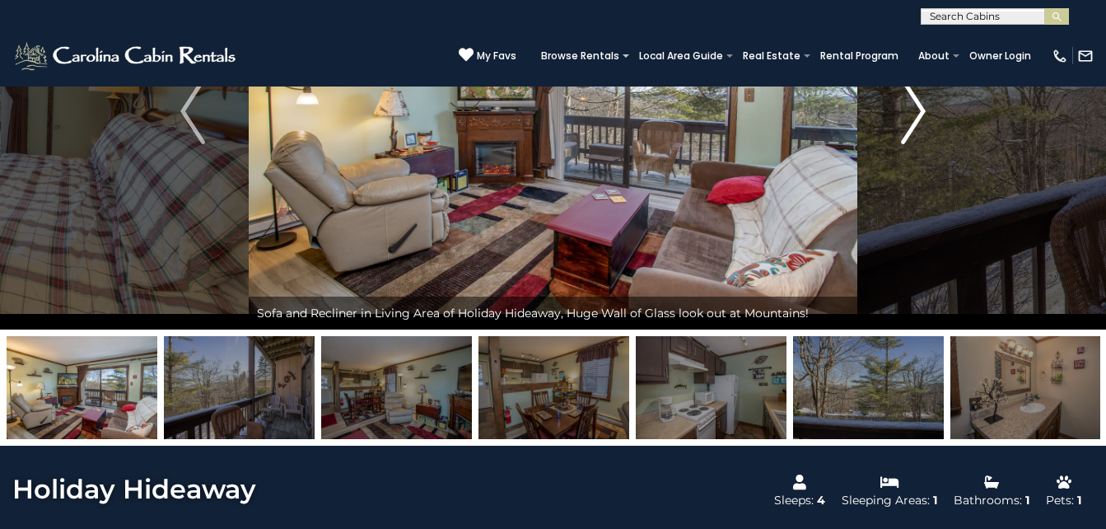
scroll to position [196, 0]
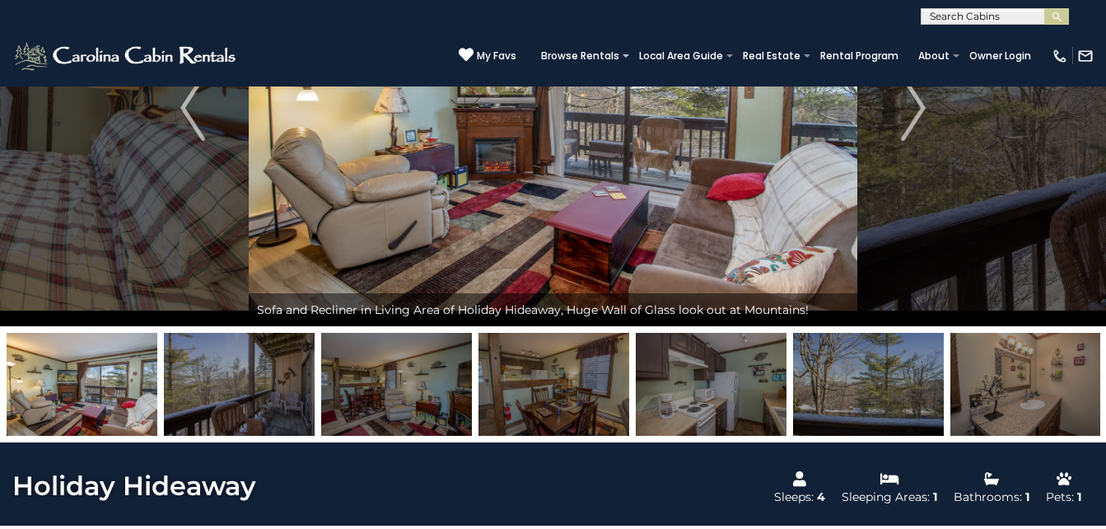
click at [250, 381] on img at bounding box center [239, 384] width 151 height 103
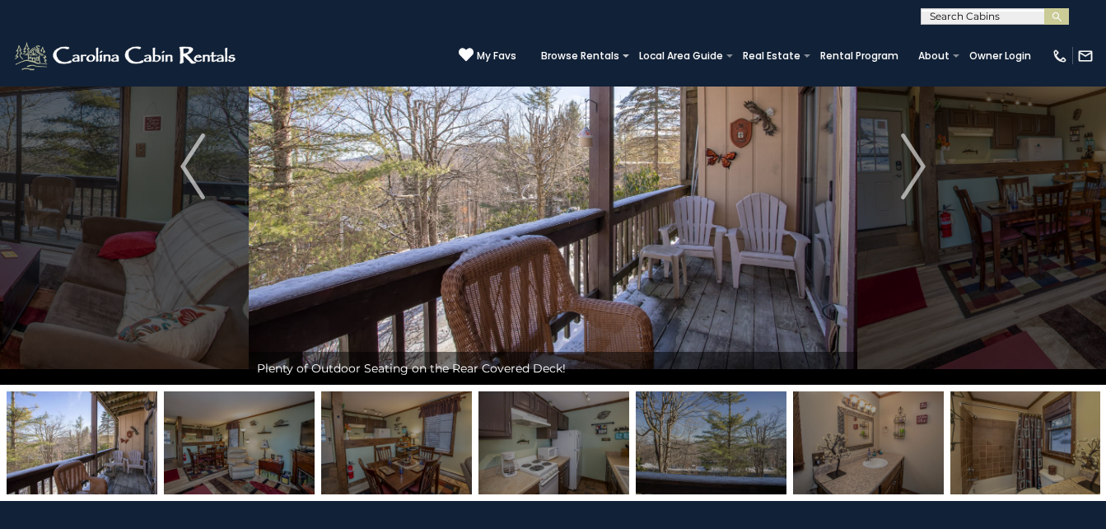
scroll to position [137, 0]
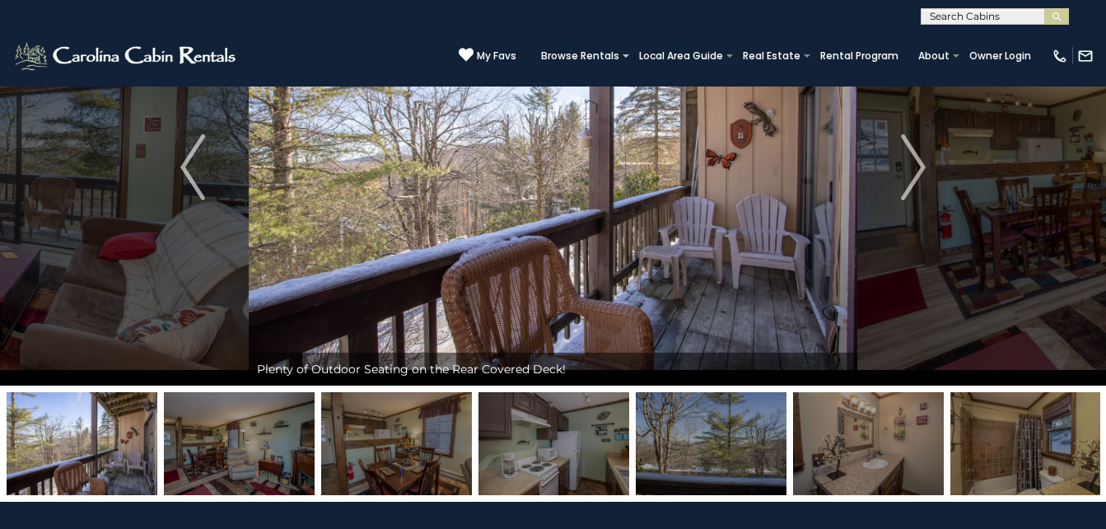
click at [545, 448] on img at bounding box center [553, 443] width 151 height 103
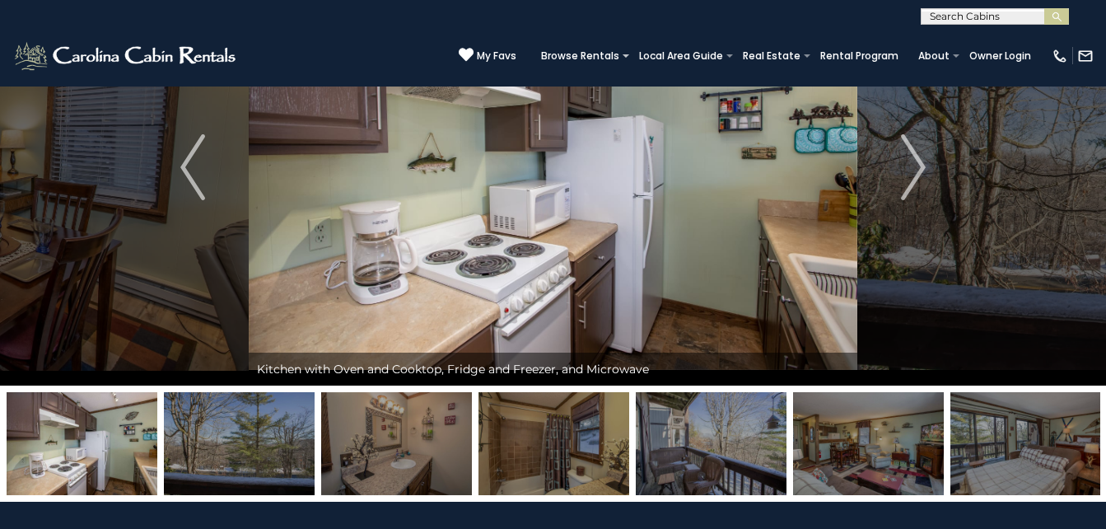
click at [676, 434] on img at bounding box center [711, 443] width 151 height 103
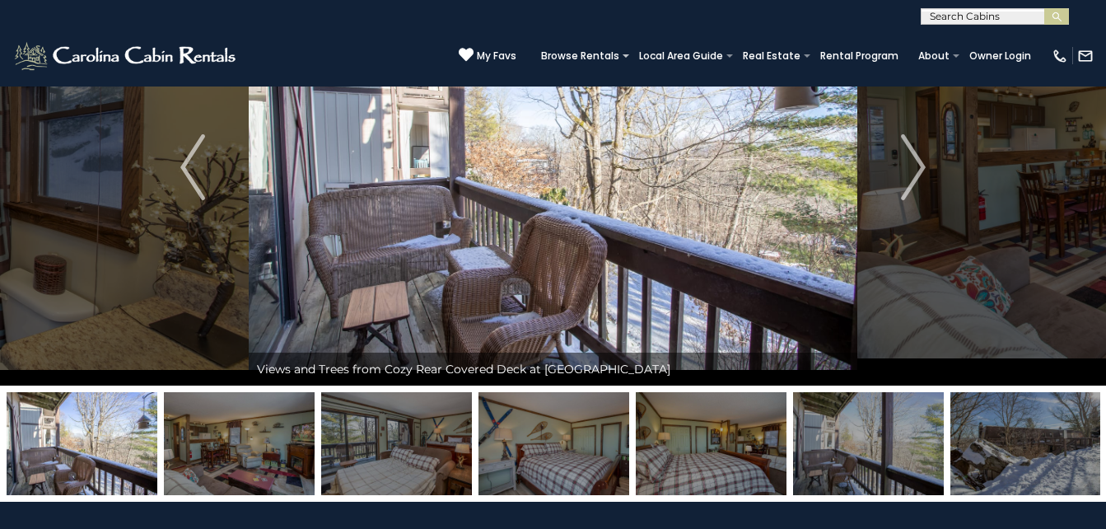
click at [1001, 435] on img at bounding box center [1025, 443] width 151 height 103
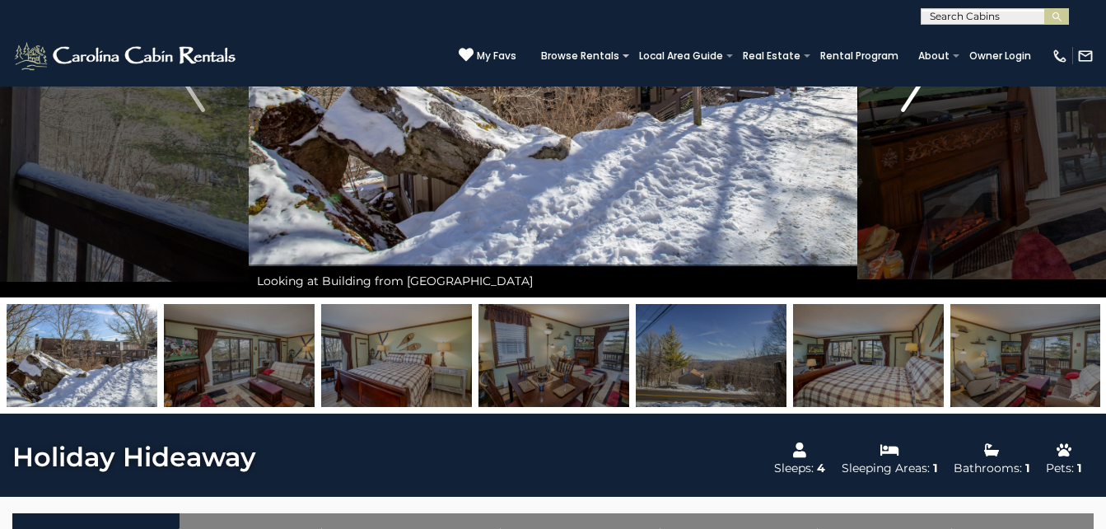
scroll to position [226, 0]
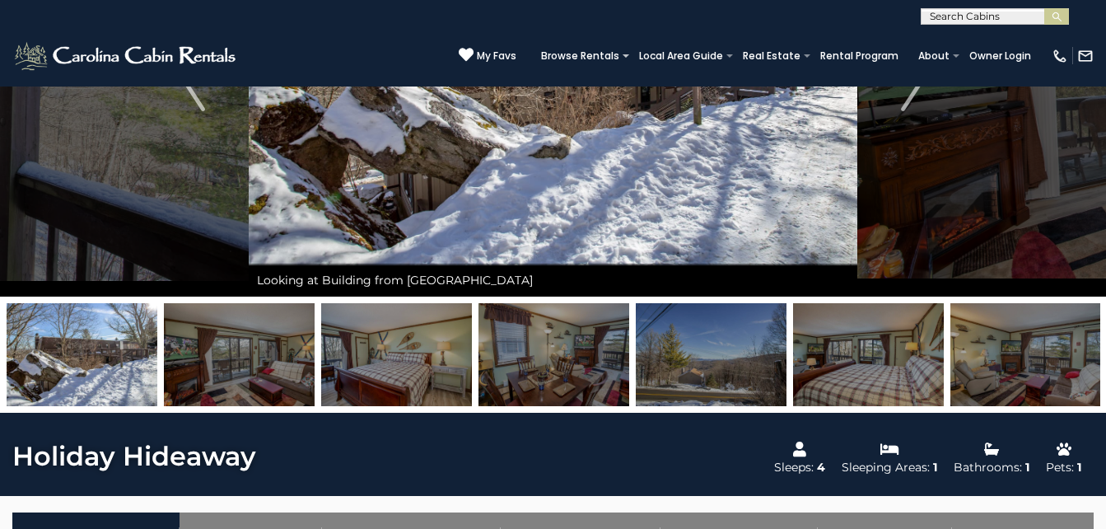
click at [717, 350] on img at bounding box center [711, 354] width 151 height 103
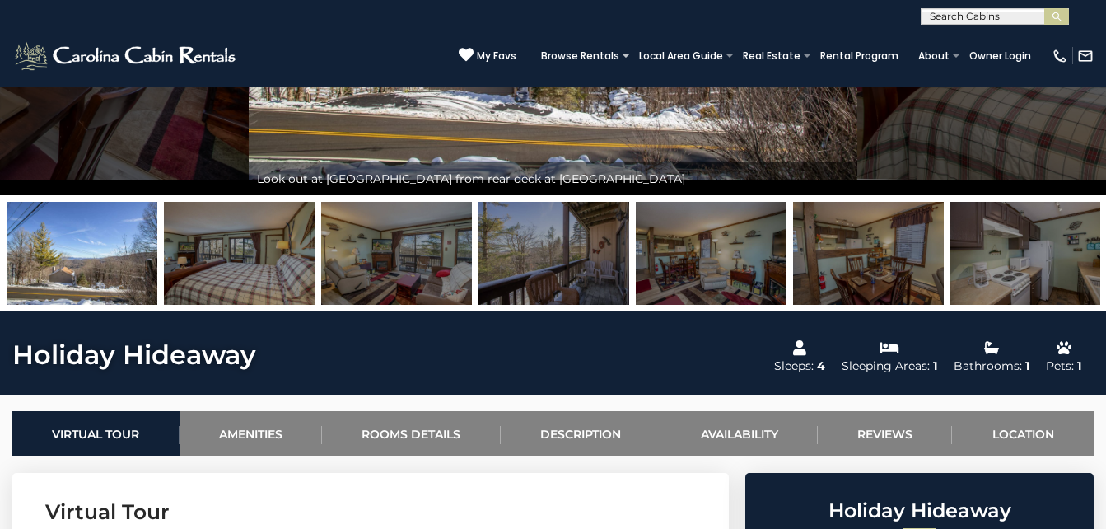
scroll to position [0, 0]
